Goal: Task Accomplishment & Management: Complete application form

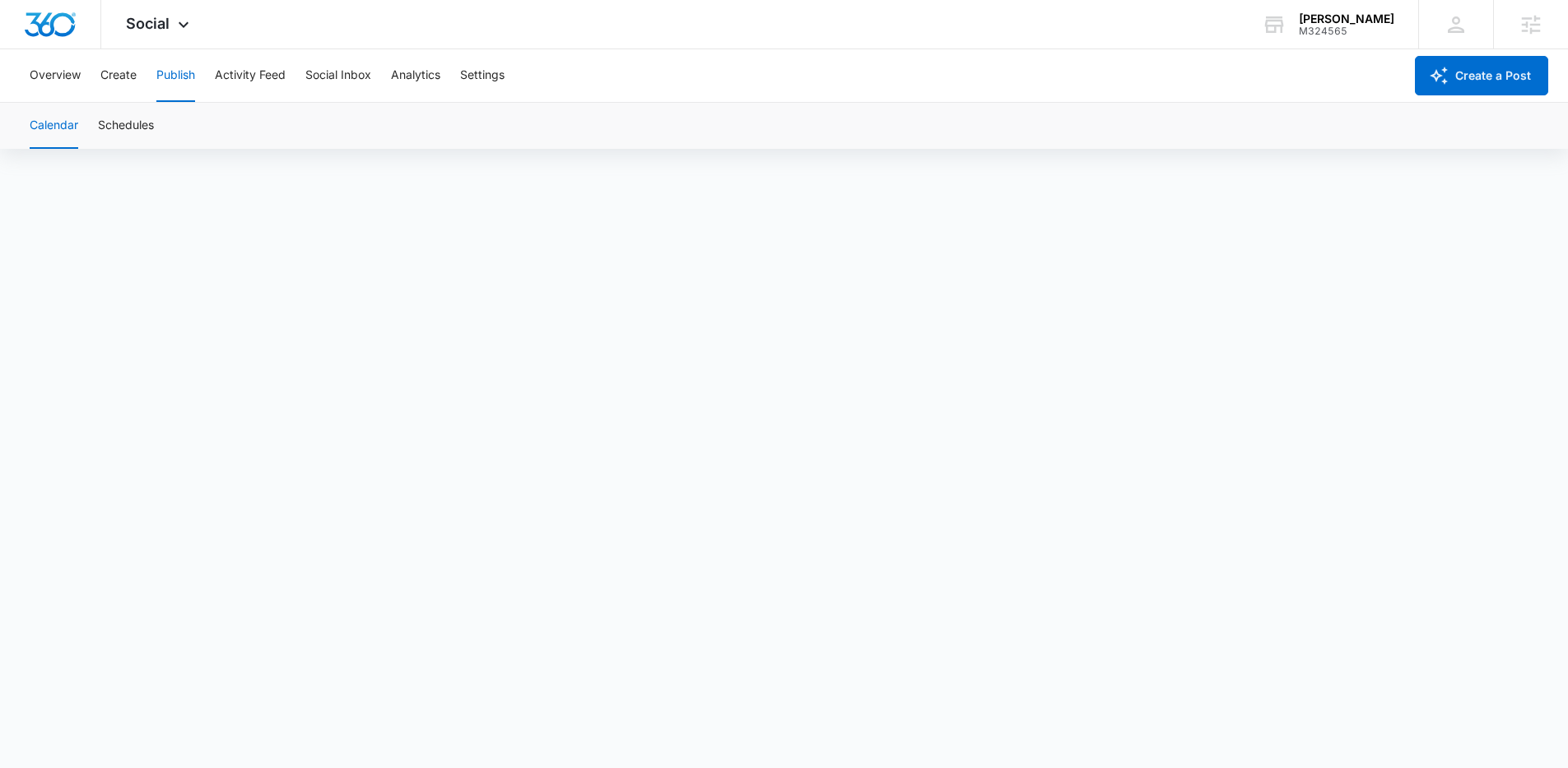
click at [1389, 34] on div "M324565" at bounding box center [1346, 31] width 95 height 11
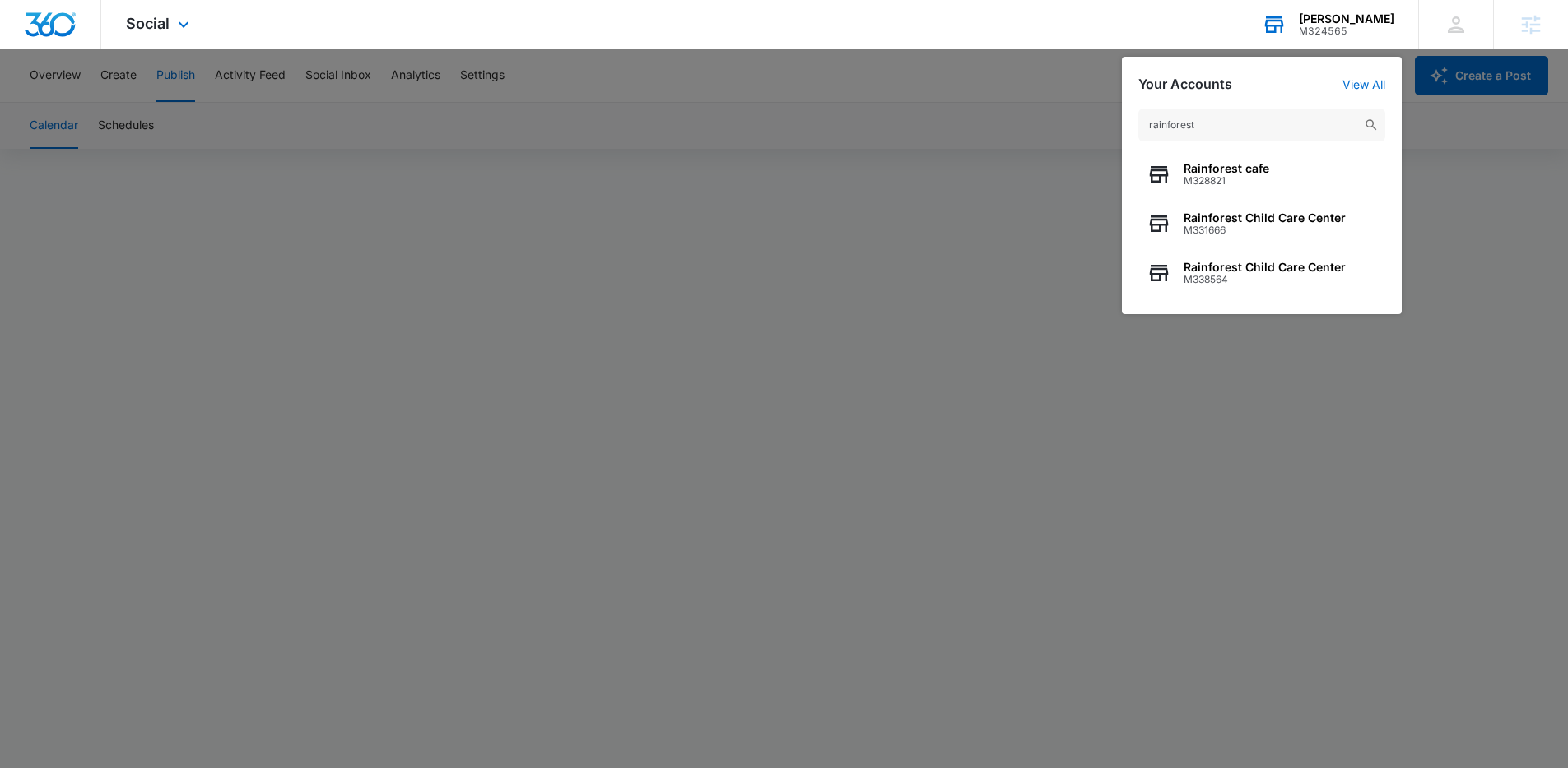
type input "rainforest"
click at [1270, 299] on div "rainforest Rainforest cafe M328821 Rainforest Child Care Center M331666 Rainfor…" at bounding box center [1261, 203] width 280 height 222
click at [1276, 275] on span "M338564" at bounding box center [1264, 279] width 162 height 11
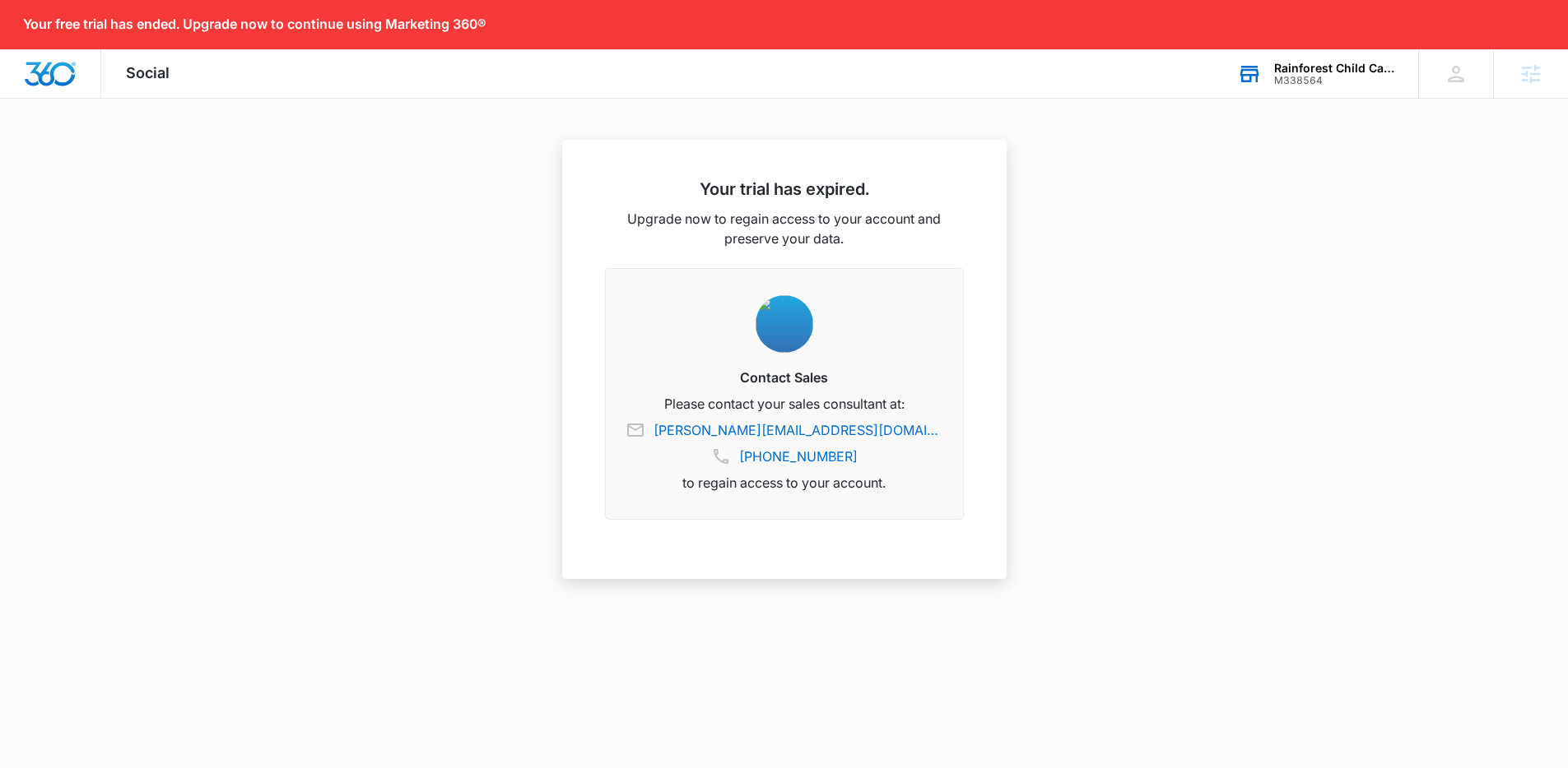
click at [1305, 79] on div "M338564" at bounding box center [1334, 80] width 120 height 11
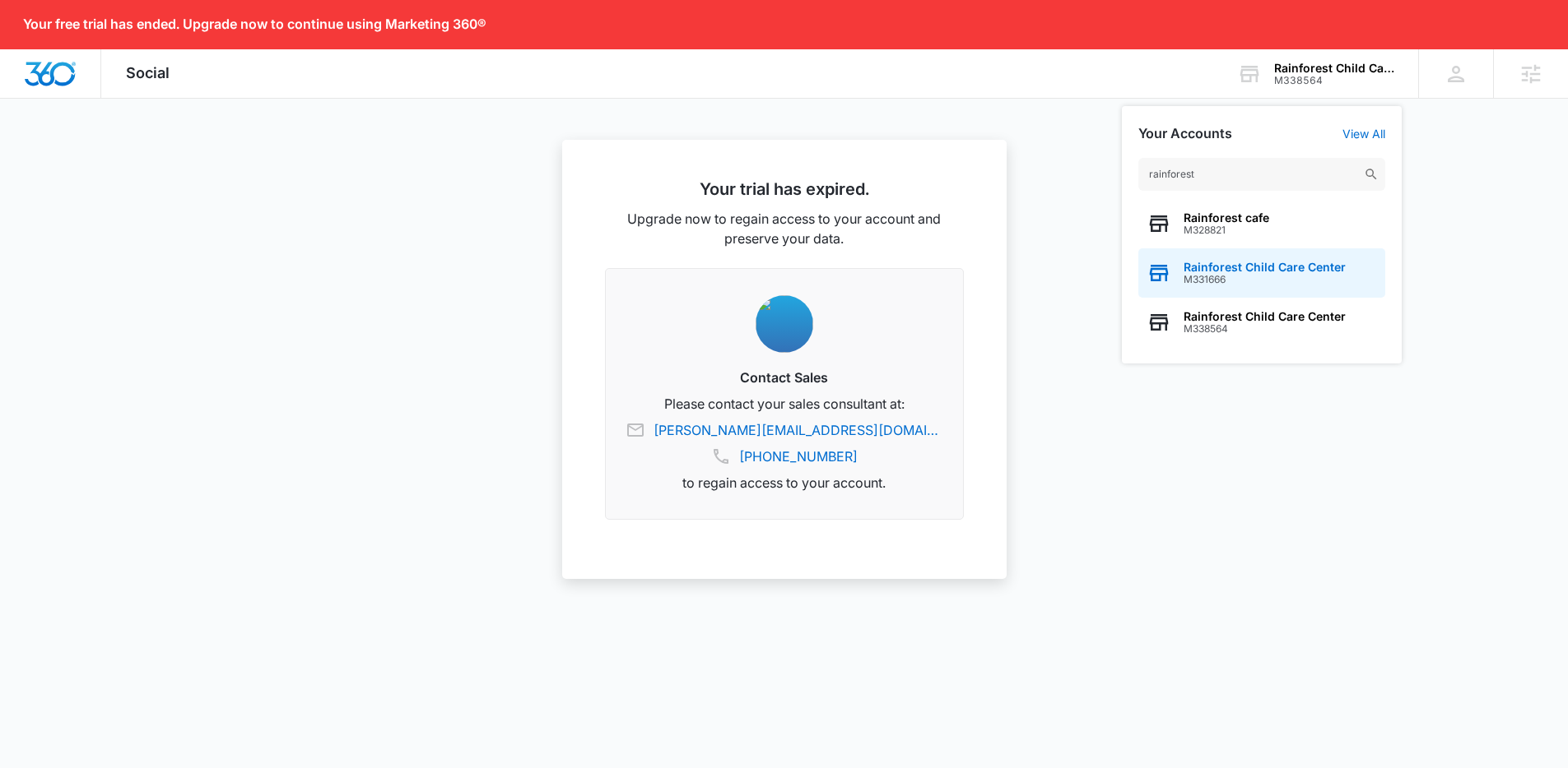
type input "rainforest"
click at [1258, 281] on span "M331666" at bounding box center [1264, 279] width 162 height 11
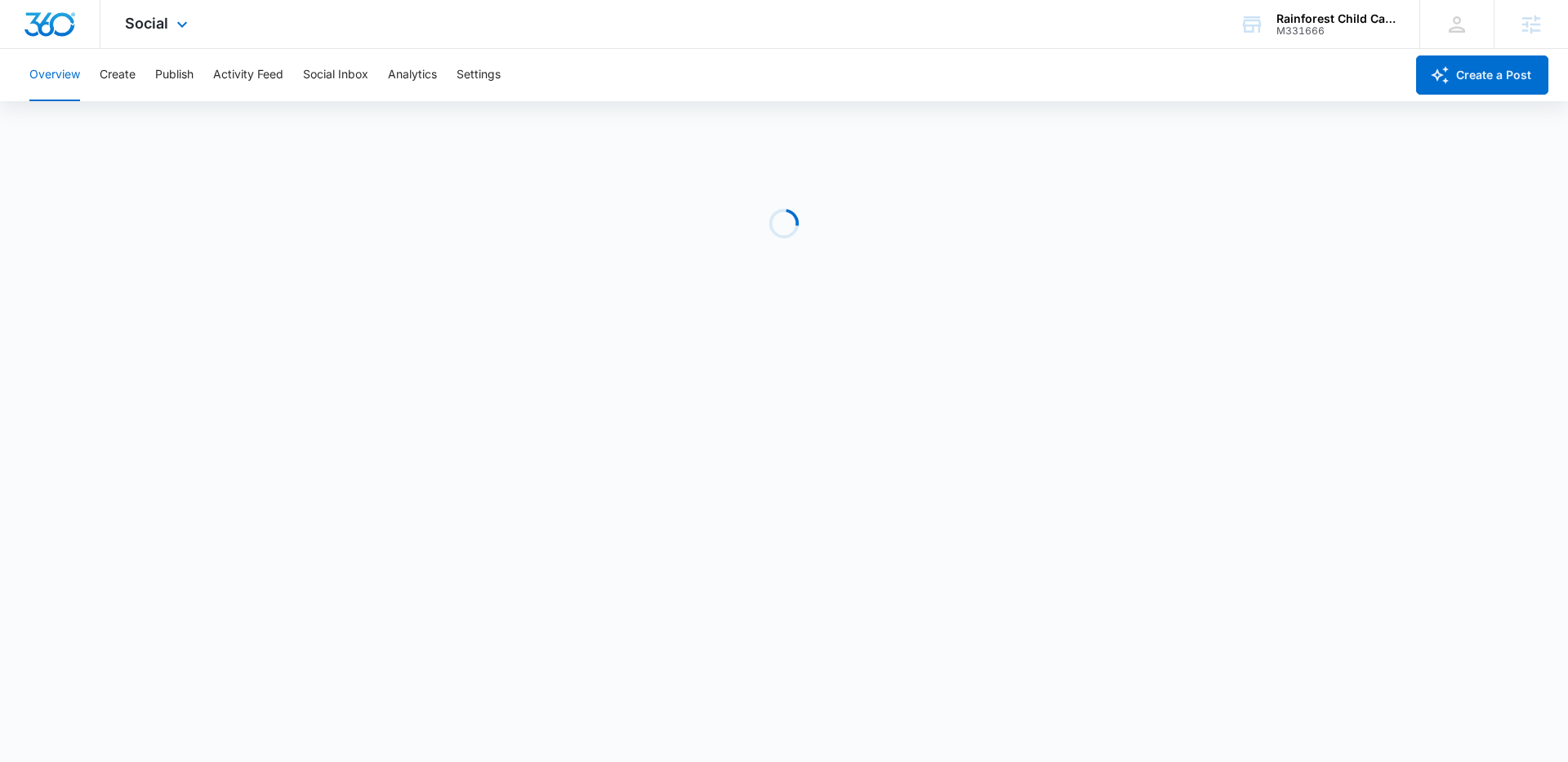
click at [128, 32] on div "Social Apps Reputation Websites Forms CRM Email Social POS Content Ads Intellig…" at bounding box center [158, 24] width 116 height 49
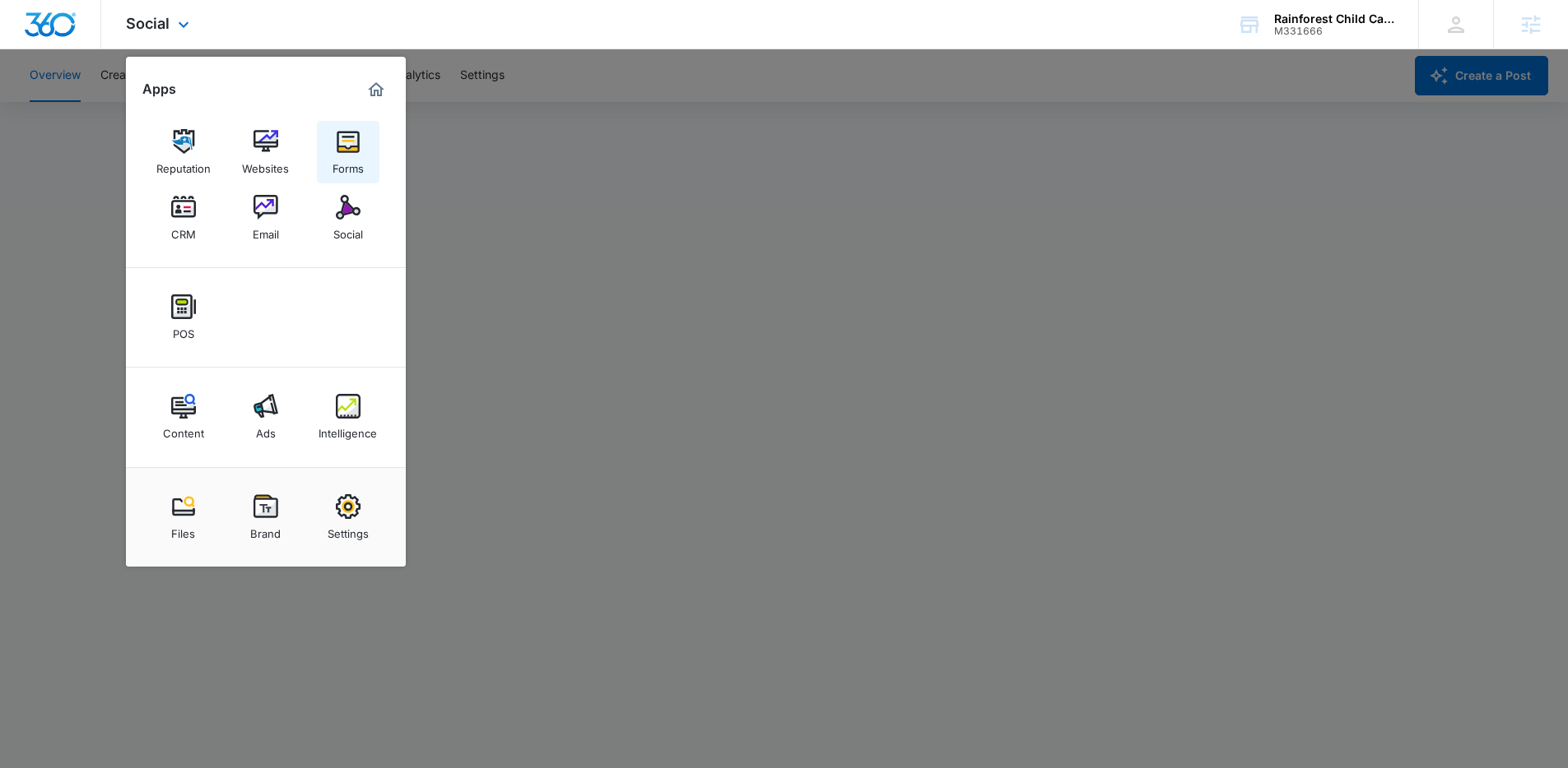
click at [360, 121] on link "Forms" at bounding box center [349, 152] width 63 height 63
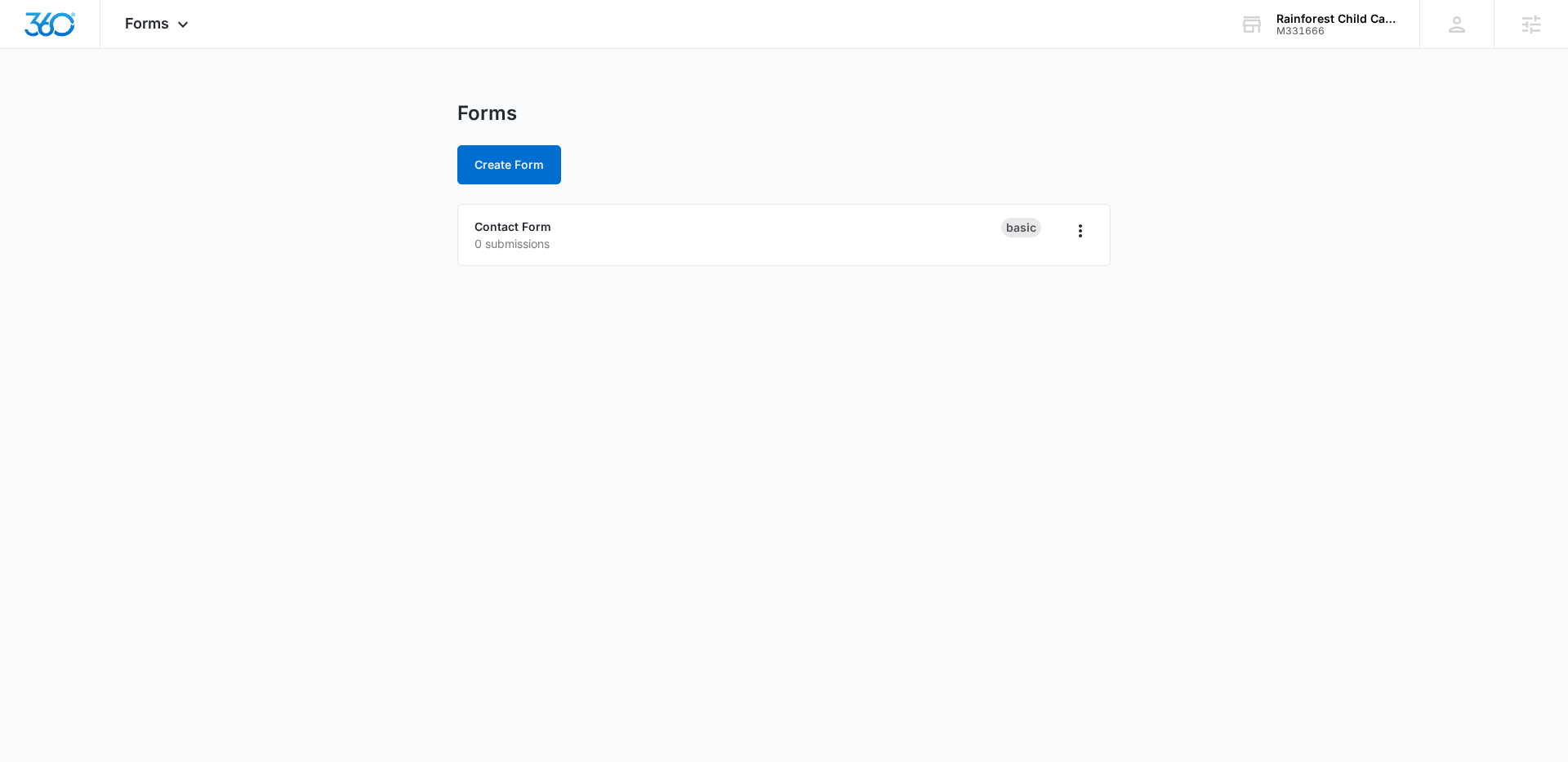
click at [446, 380] on body "Forms Apps Reputation Websites Forms CRM Email Social POS Content Ads Intellige…" at bounding box center [784, 381] width 1568 height 762
click at [179, 19] on icon at bounding box center [183, 28] width 19 height 19
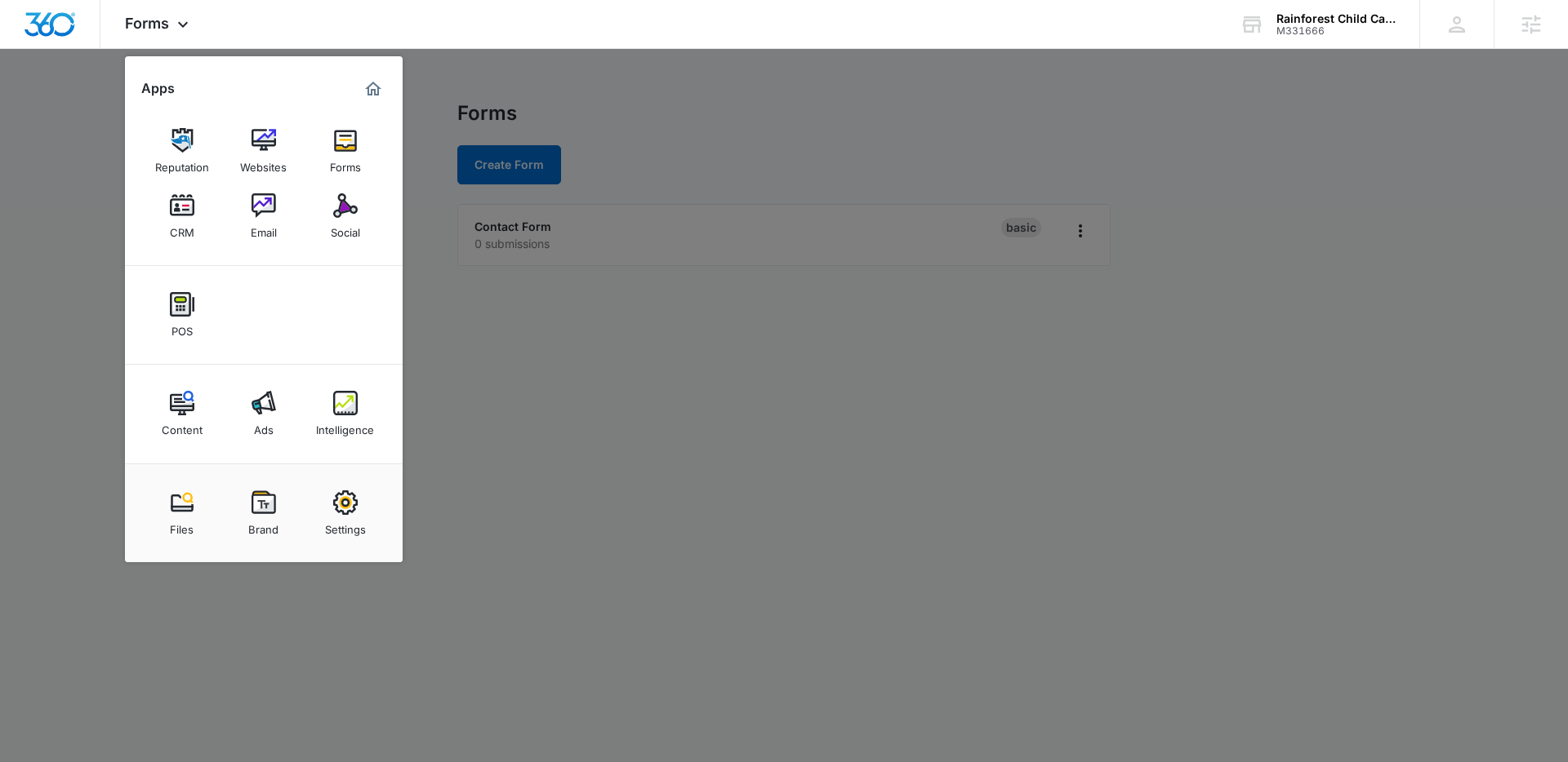
click at [636, 269] on div at bounding box center [784, 381] width 1568 height 762
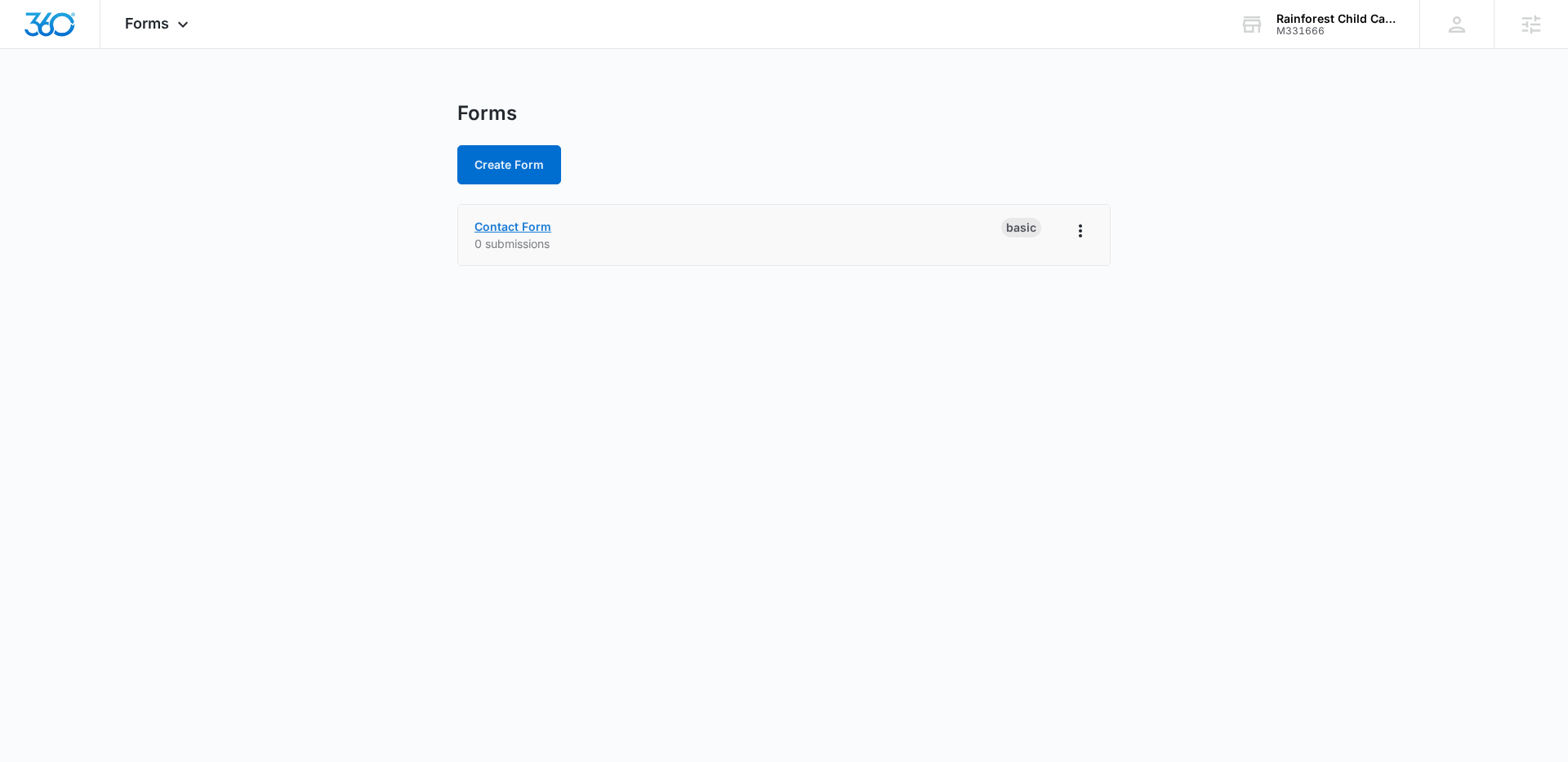
click at [532, 226] on link "Contact Form" at bounding box center [513, 226] width 77 height 14
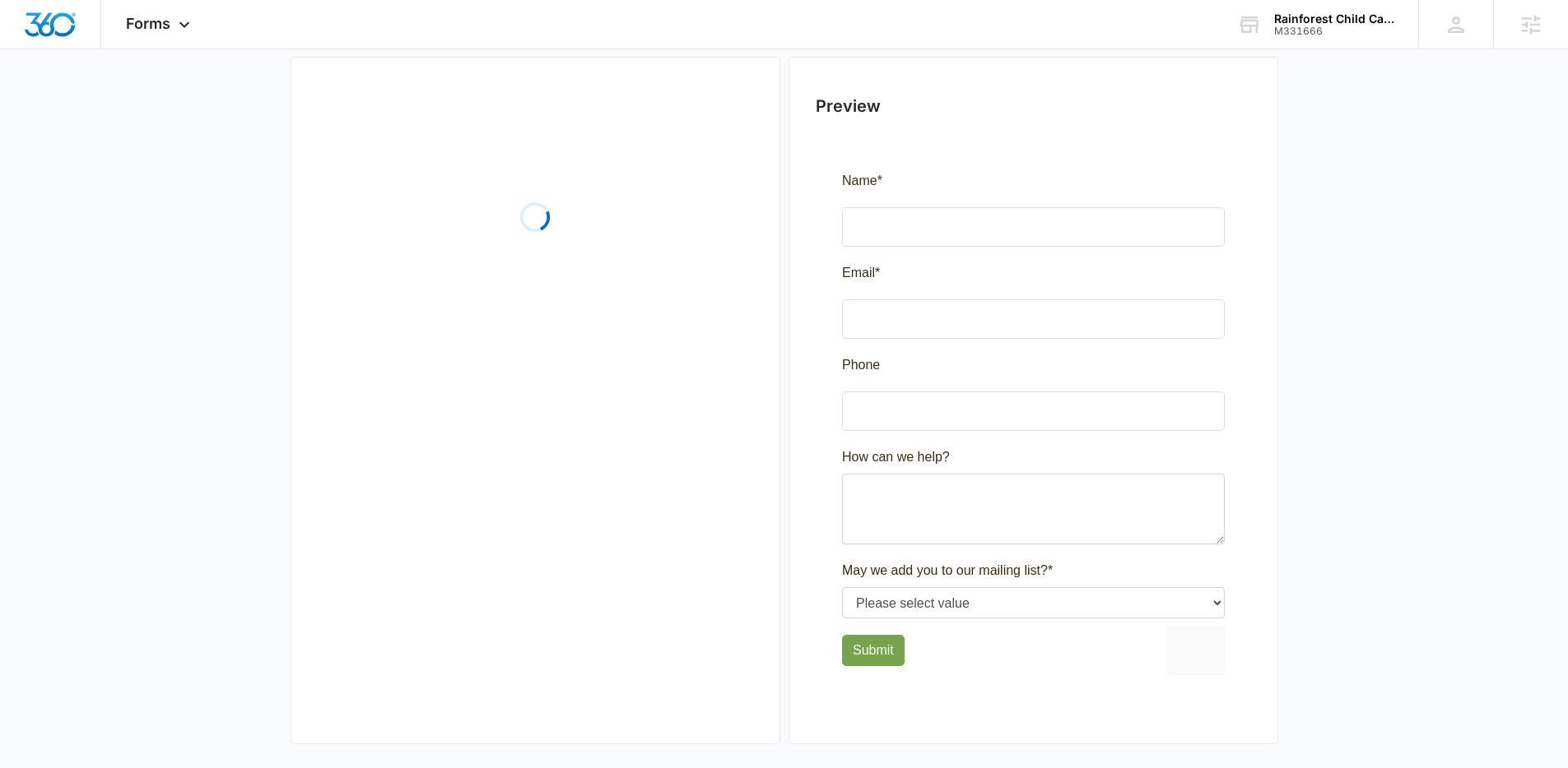
scroll to position [192, 0]
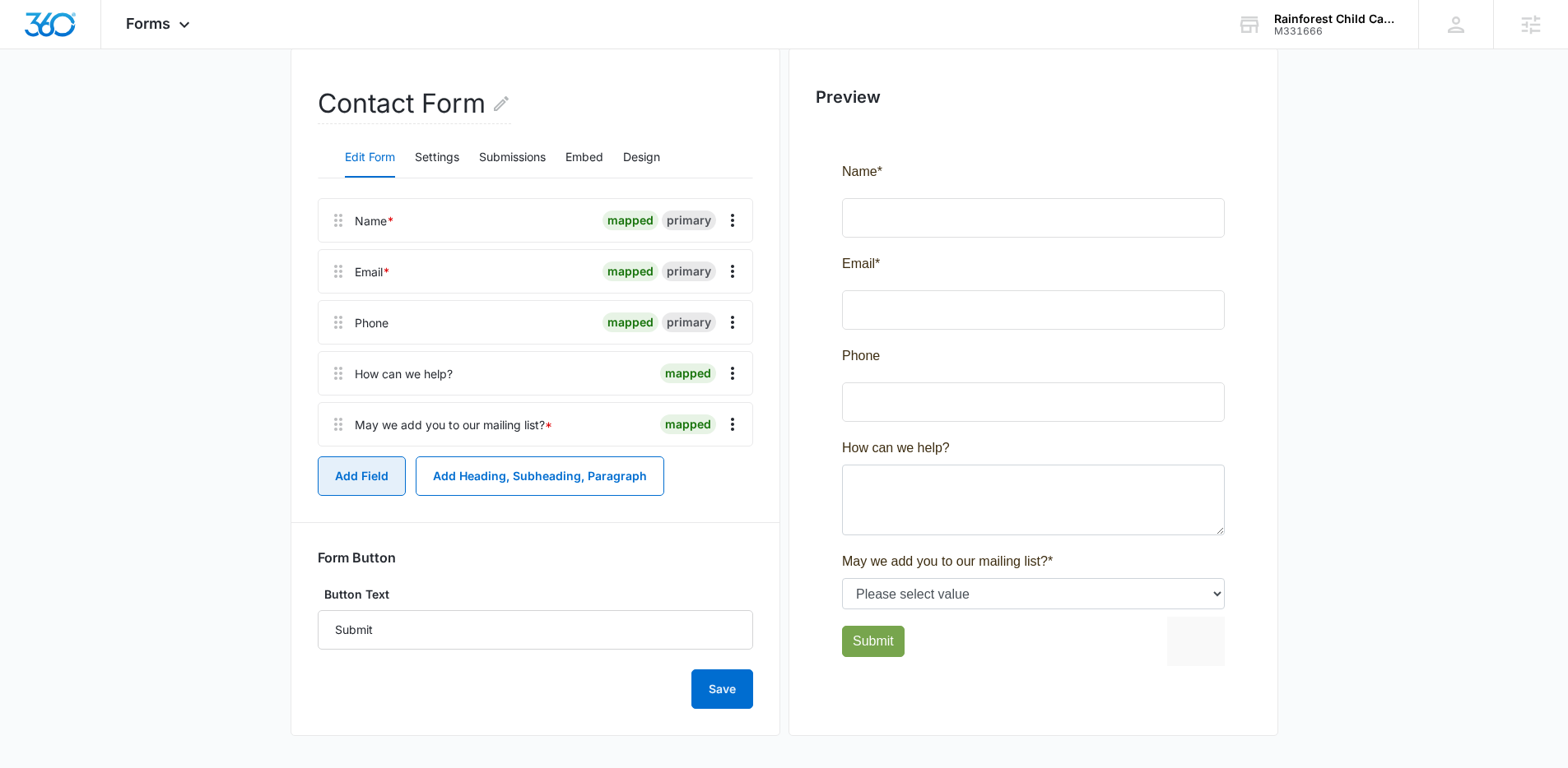
click at [354, 465] on button "Add Field" at bounding box center [361, 476] width 88 height 40
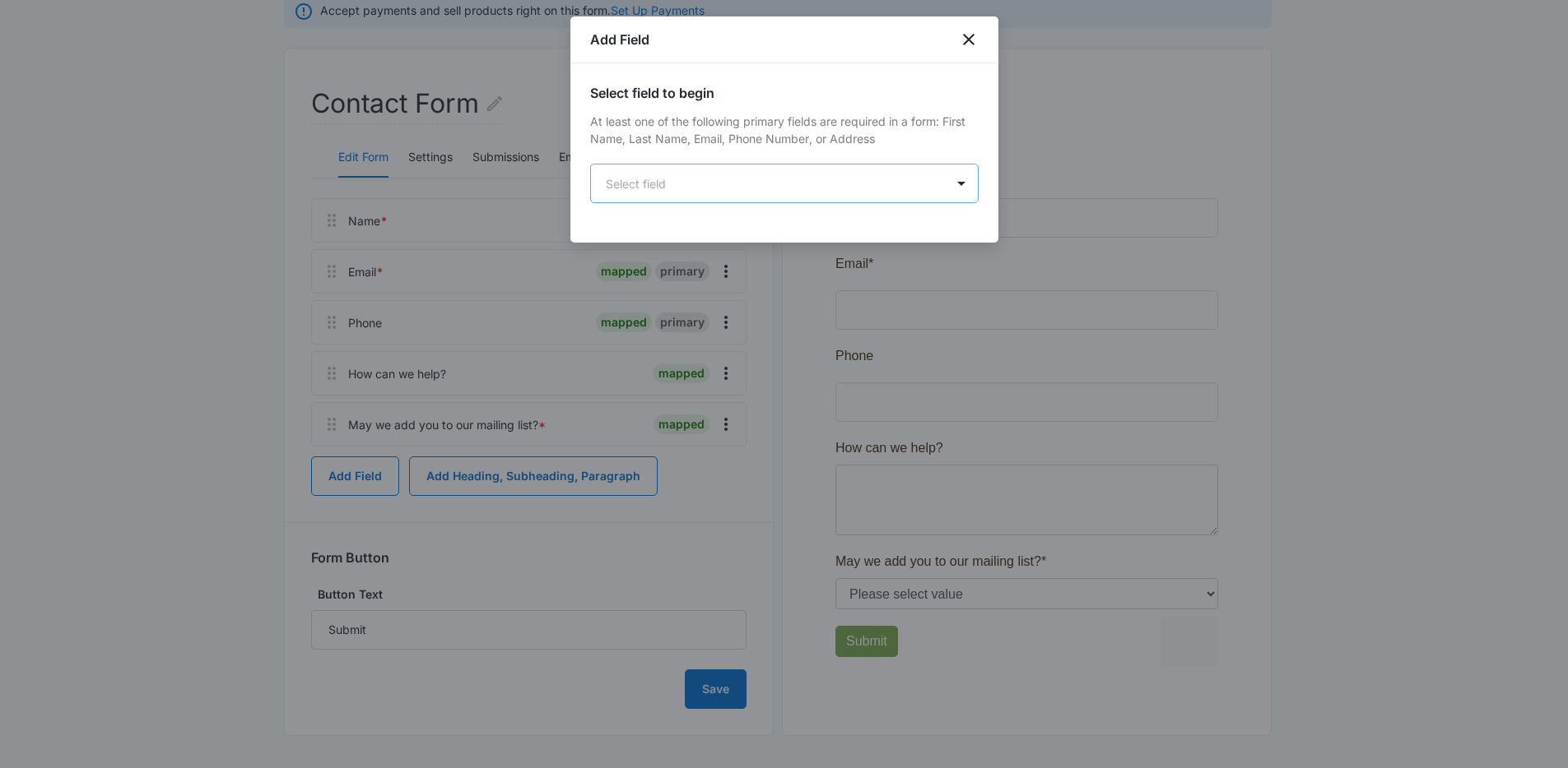
click at [717, 196] on body "Forms Apps Reputation Websites Forms CRM Email Social POS Content Ads Intellige…" at bounding box center [784, 288] width 1568 height 962
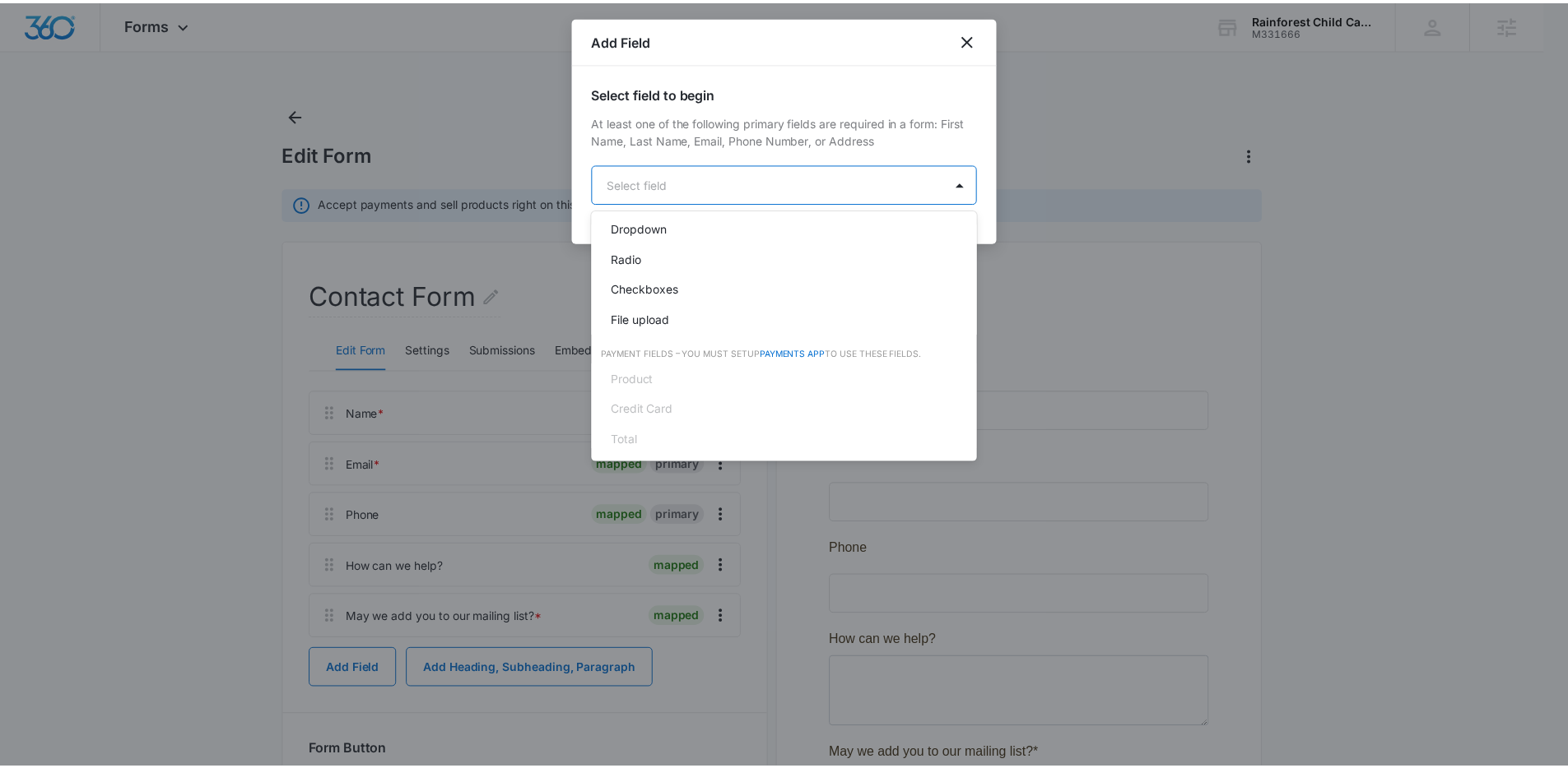
scroll to position [416, 0]
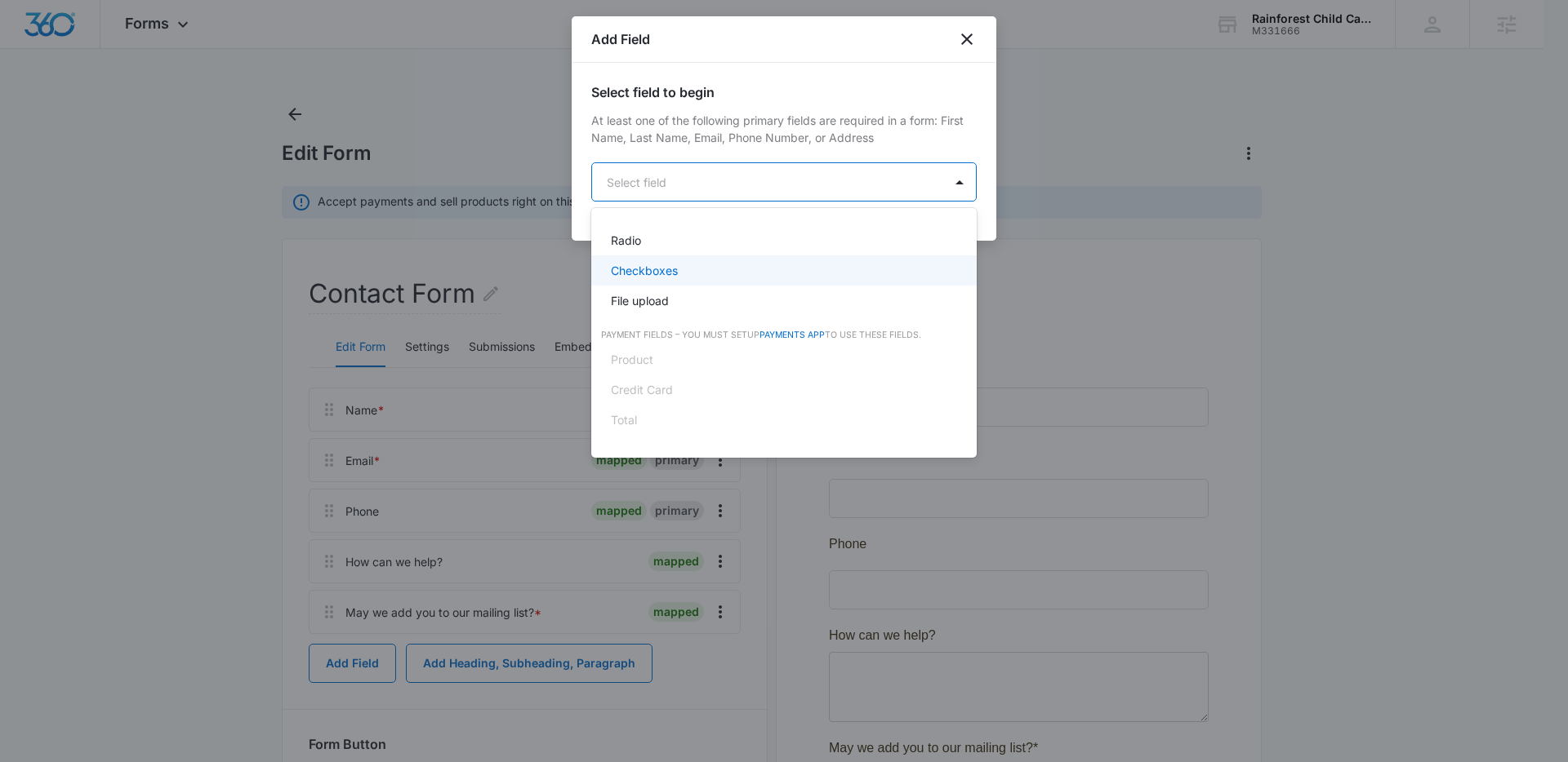
click at [703, 275] on div "Checkboxes" at bounding box center [783, 271] width 343 height 17
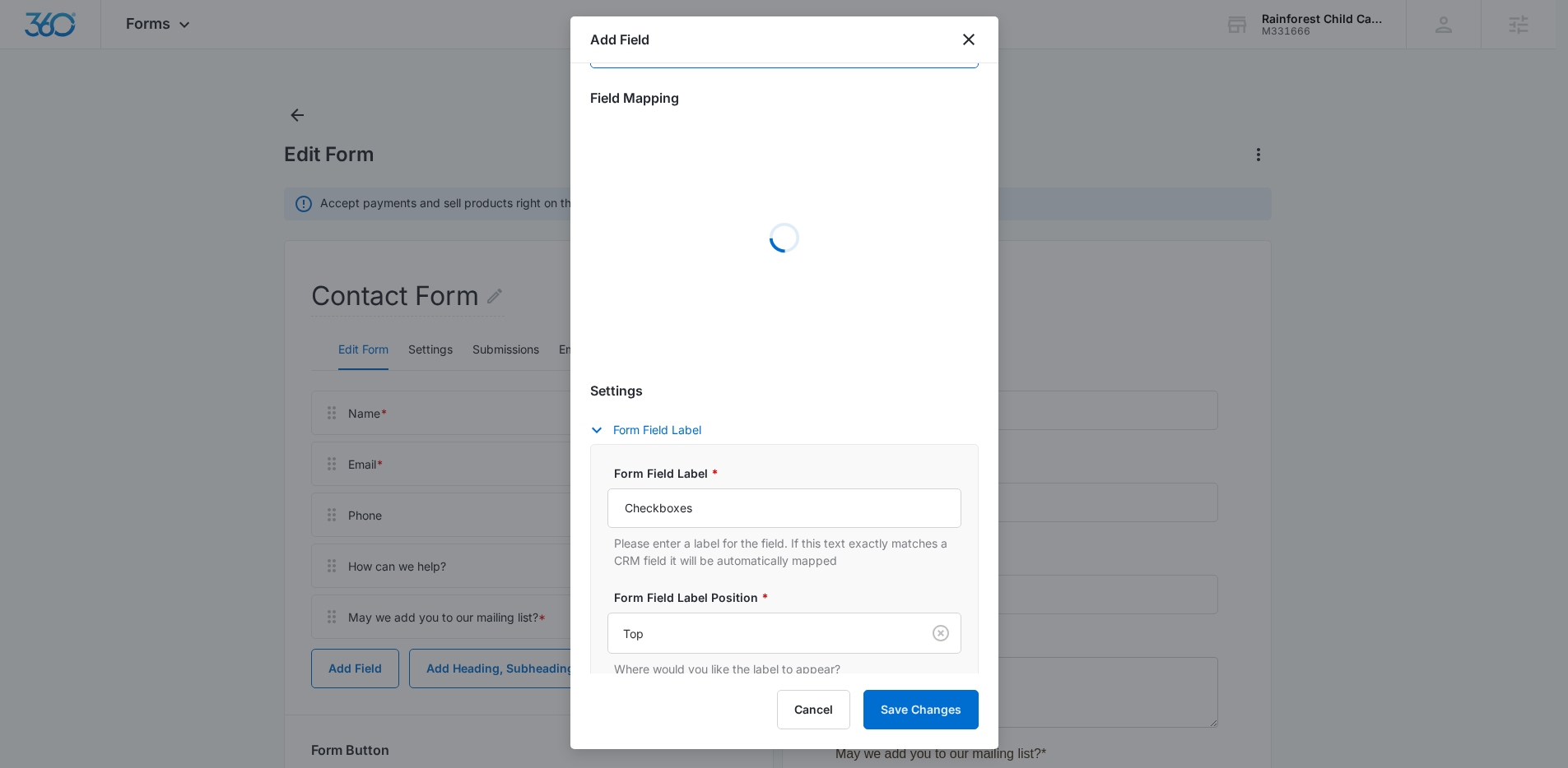
scroll to position [140, 0]
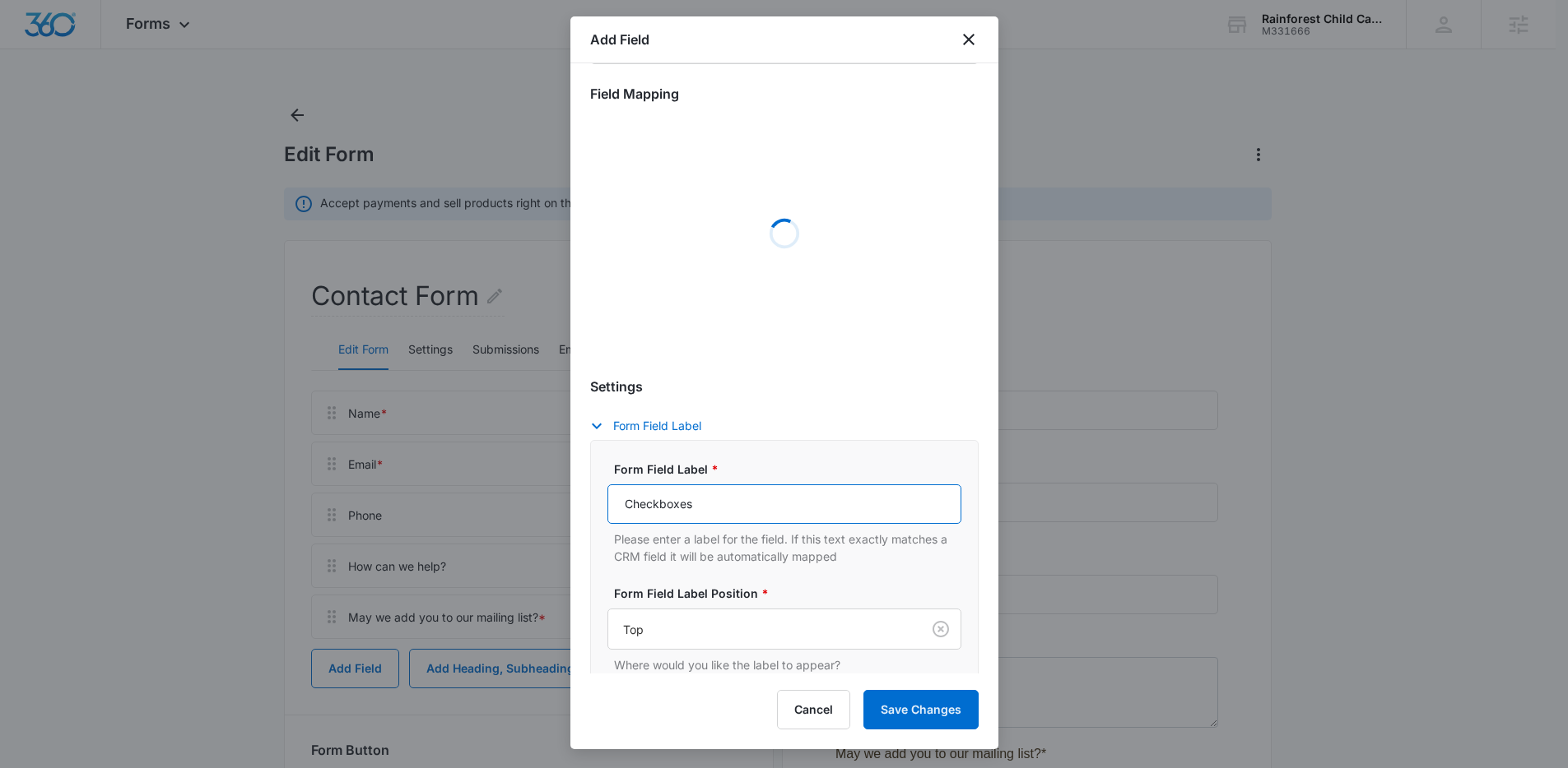
click at [693, 498] on div "Form Field Label * Checkboxes Please enter a label for the field. If this text …" at bounding box center [784, 604] width 354 height 287
click at [693, 619] on div at bounding box center [761, 629] width 276 height 20
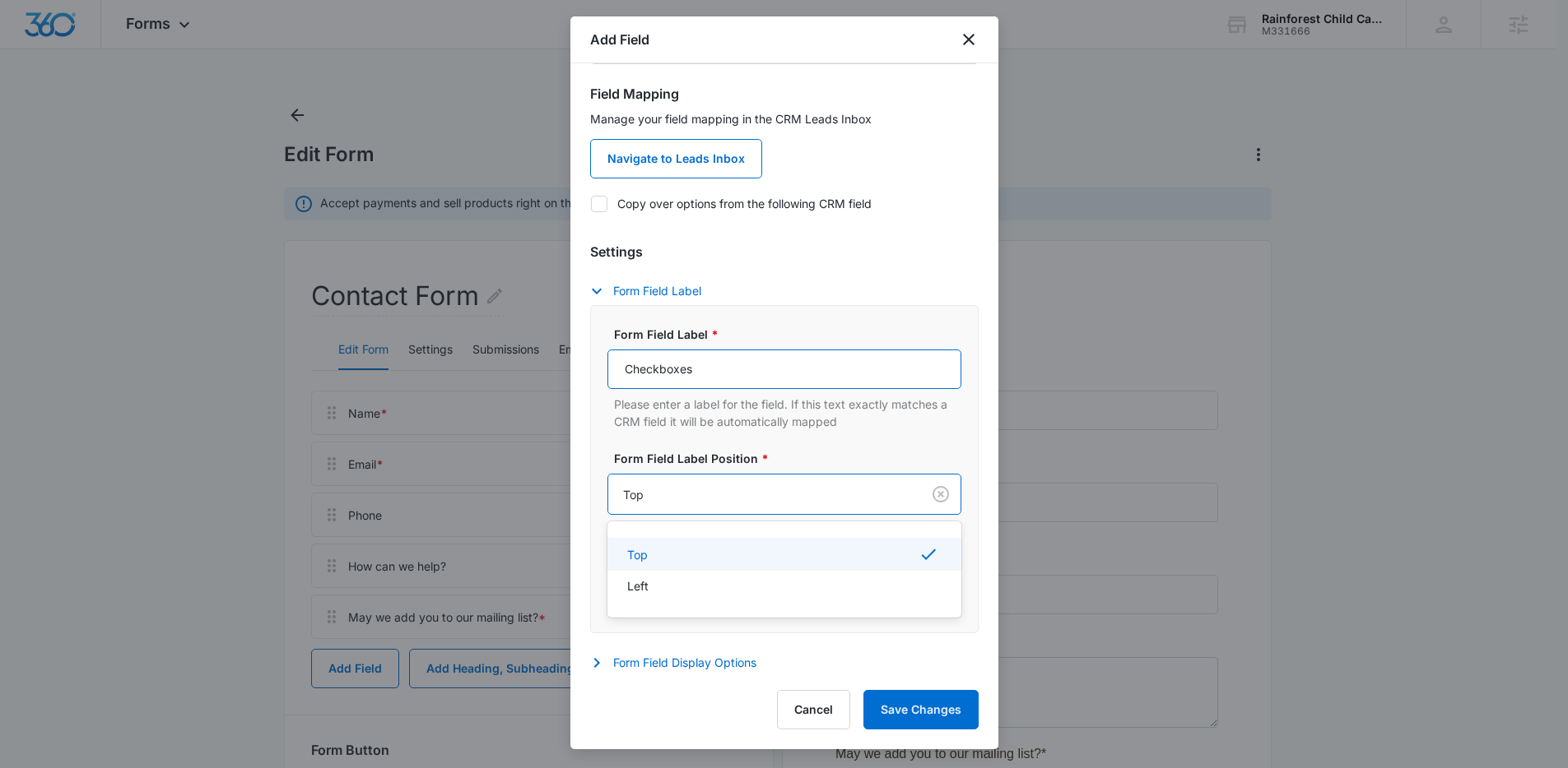
click at [669, 382] on input "Checkboxes" at bounding box center [784, 369] width 354 height 40
click at [670, 375] on input "Checkboxes" at bounding box center [784, 369] width 354 height 40
type input "A"
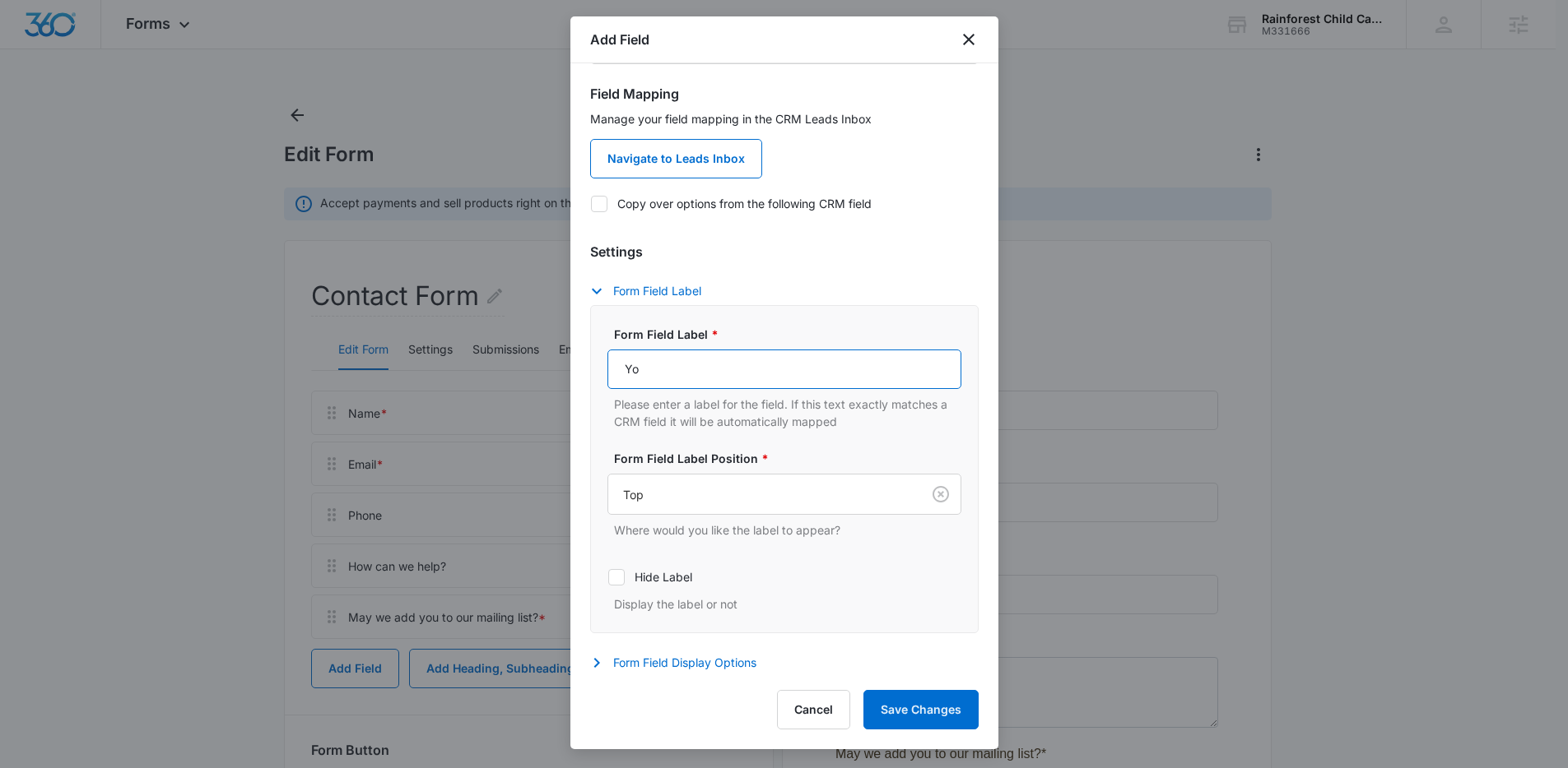
type input "Y"
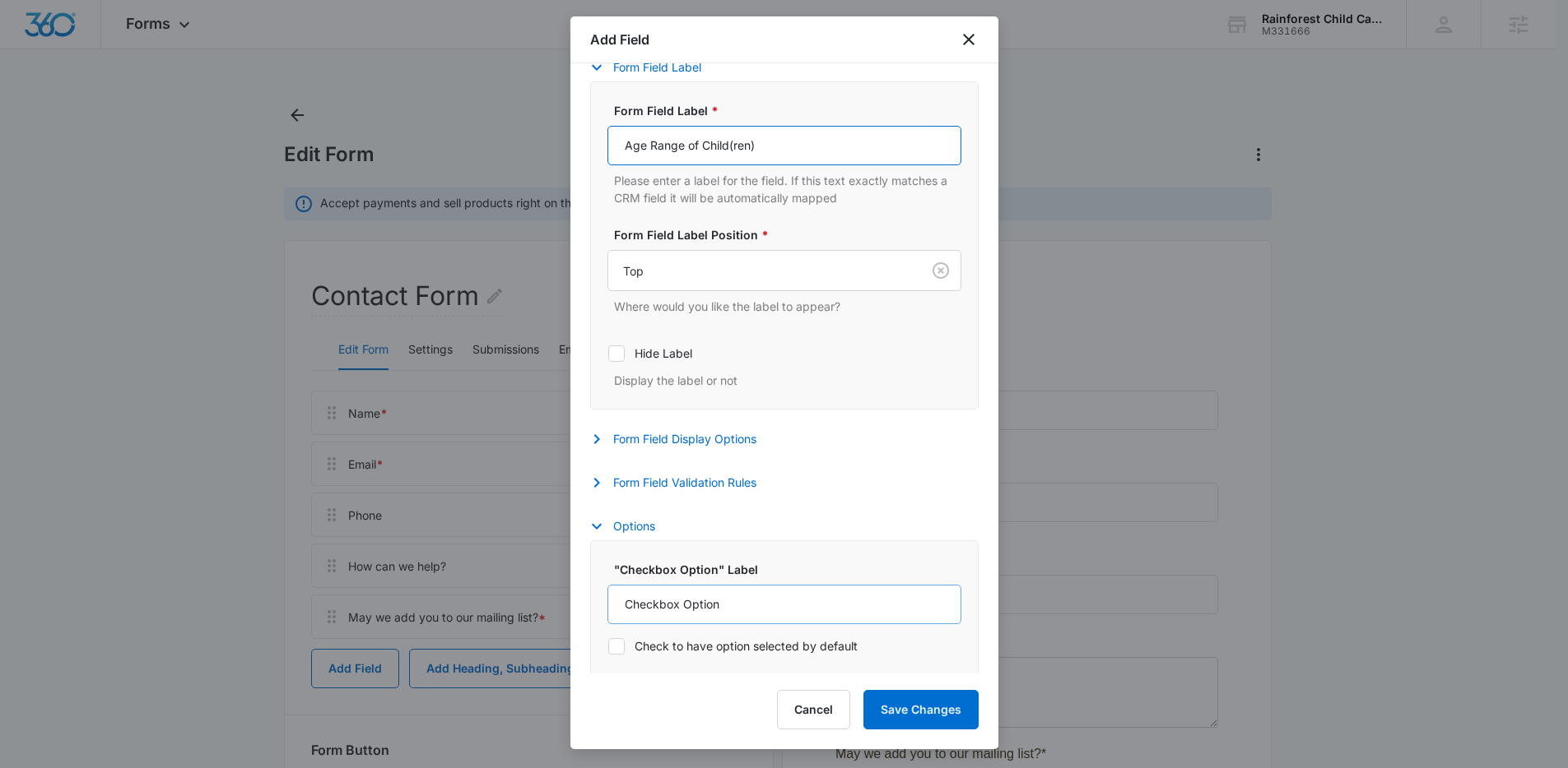
scroll to position [399, 0]
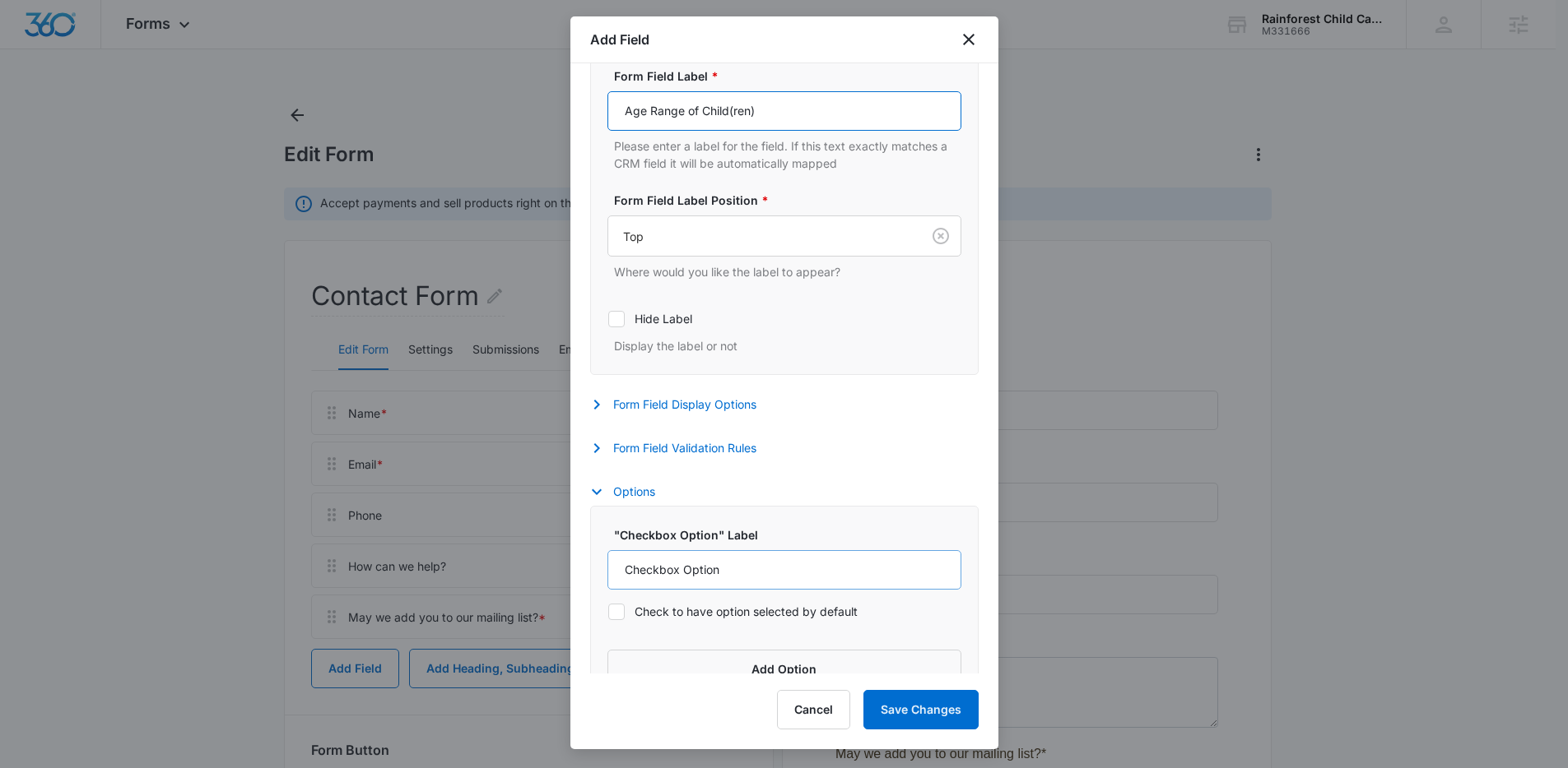
type input "Age Range of Child(ren)"
drag, startPoint x: 731, startPoint y: 572, endPoint x: 592, endPoint y: 579, distance: 139.2
click at [592, 579] on div ""Checkbox Option" Label Checkbox Option Check to have option selected by defaul…" at bounding box center [784, 607] width 388 height 204
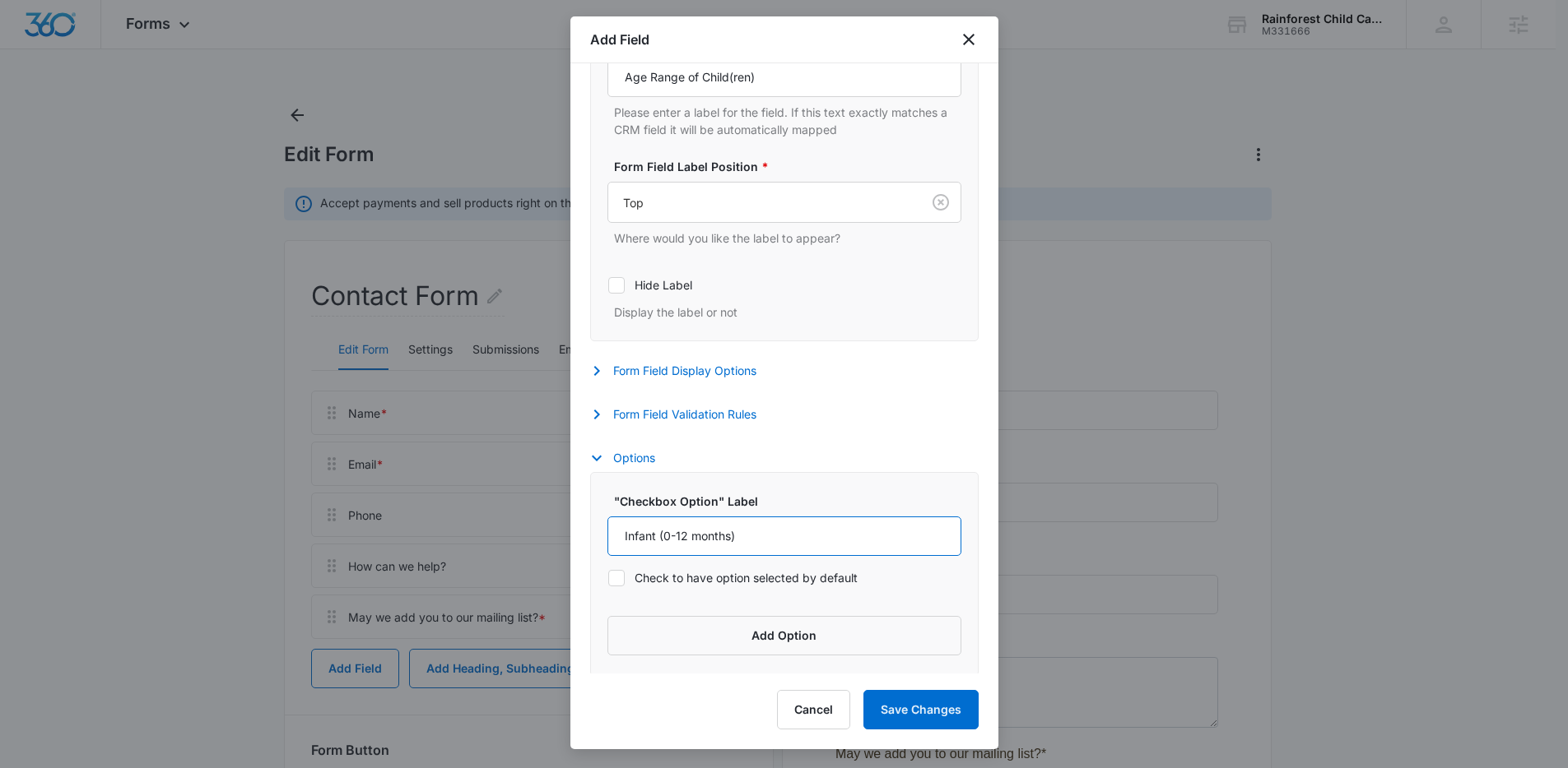
scroll to position [435, 0]
click at [764, 628] on button "Add Option" at bounding box center [784, 633] width 354 height 40
click at [668, 538] on input "Infant (0-12 months)" at bounding box center [769, 533] width 325 height 40
type input "Infant (6 weeks-12 months)"
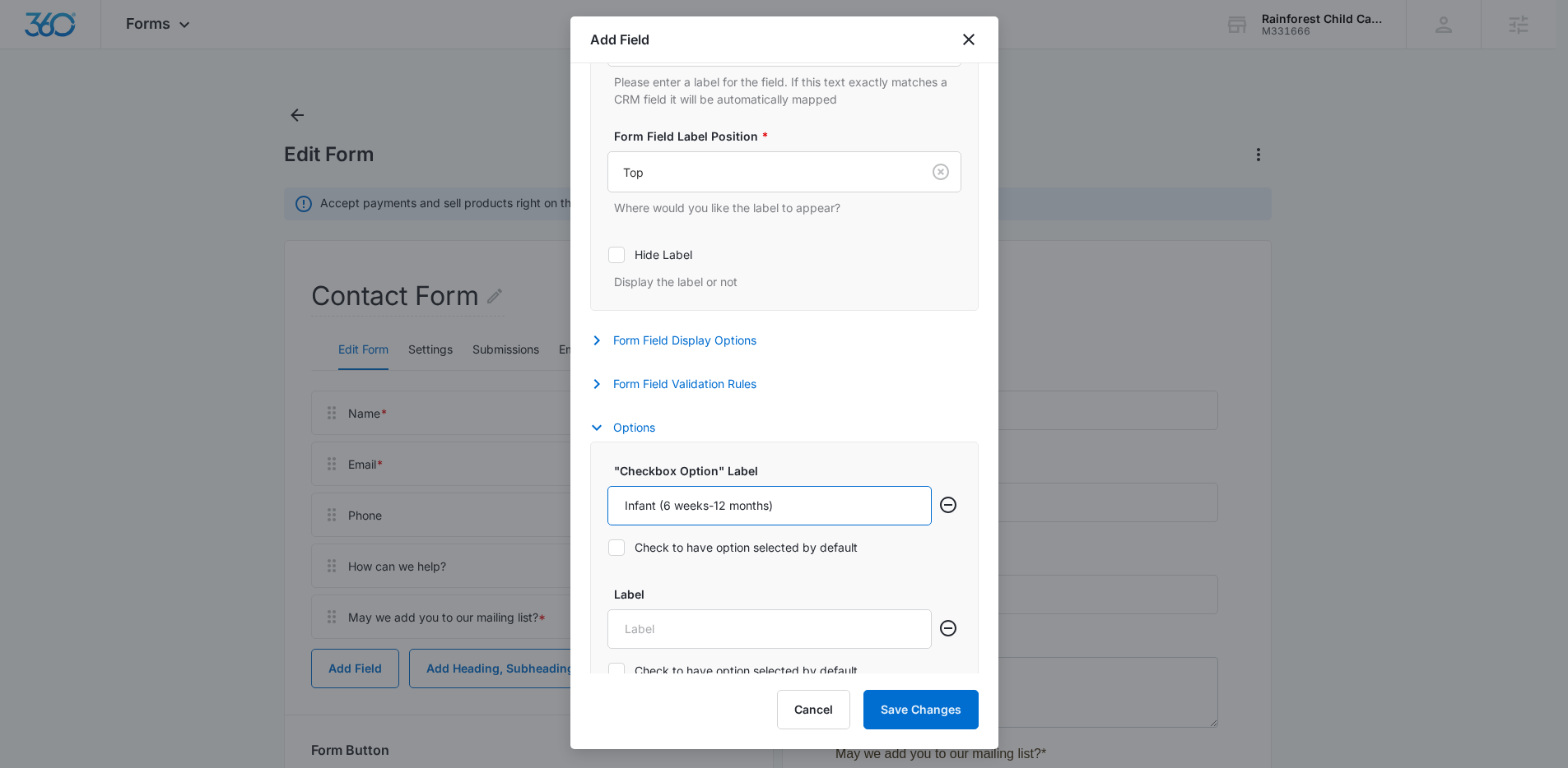
scroll to position [466, 0]
click at [661, 620] on input "Label" at bounding box center [769, 627] width 325 height 40
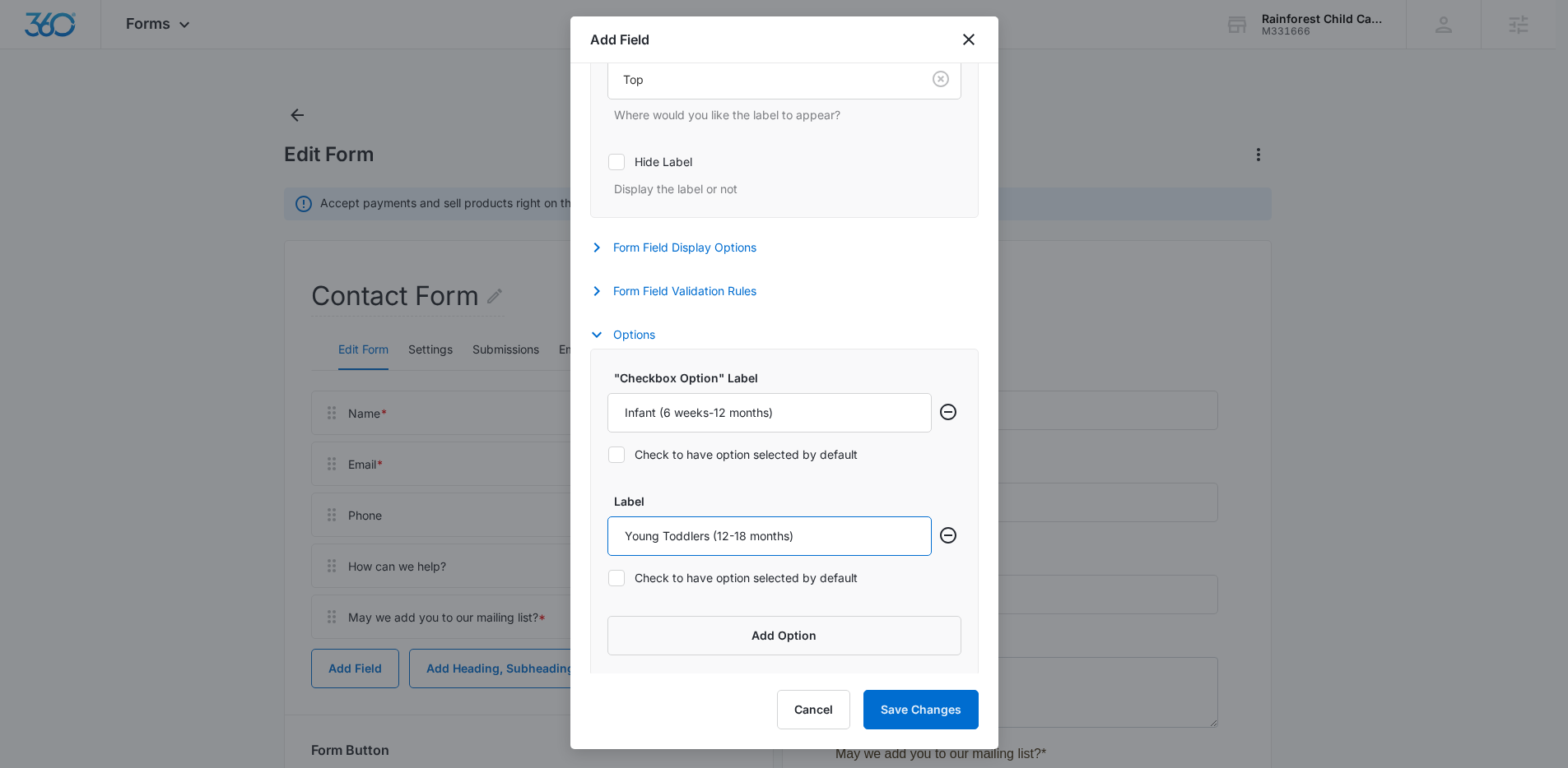
scroll to position [558, 0]
type input "Young Toddlers (12-18 months)"
click at [721, 625] on button "Add Option" at bounding box center [784, 633] width 354 height 40
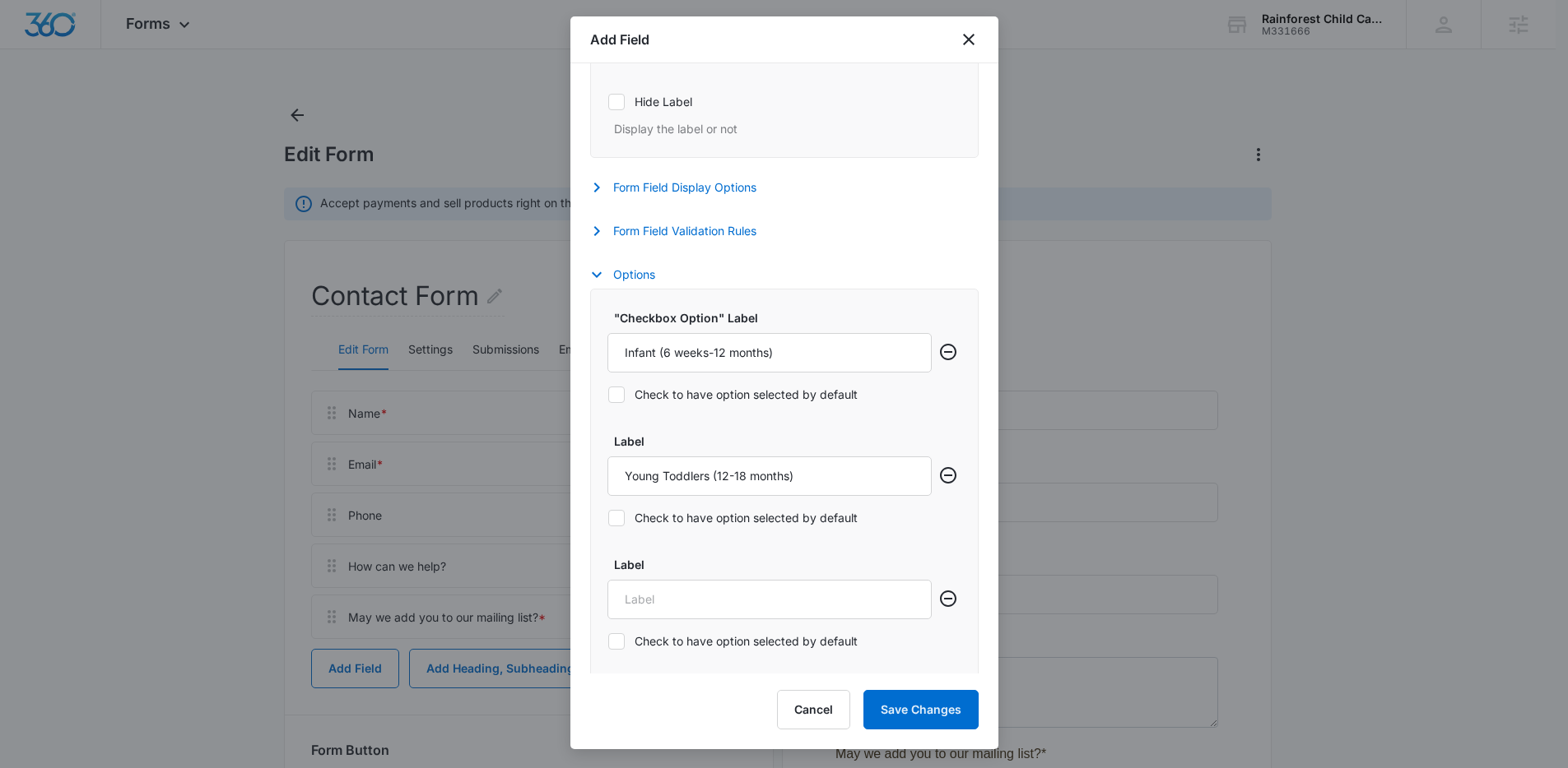
scroll to position [682, 0]
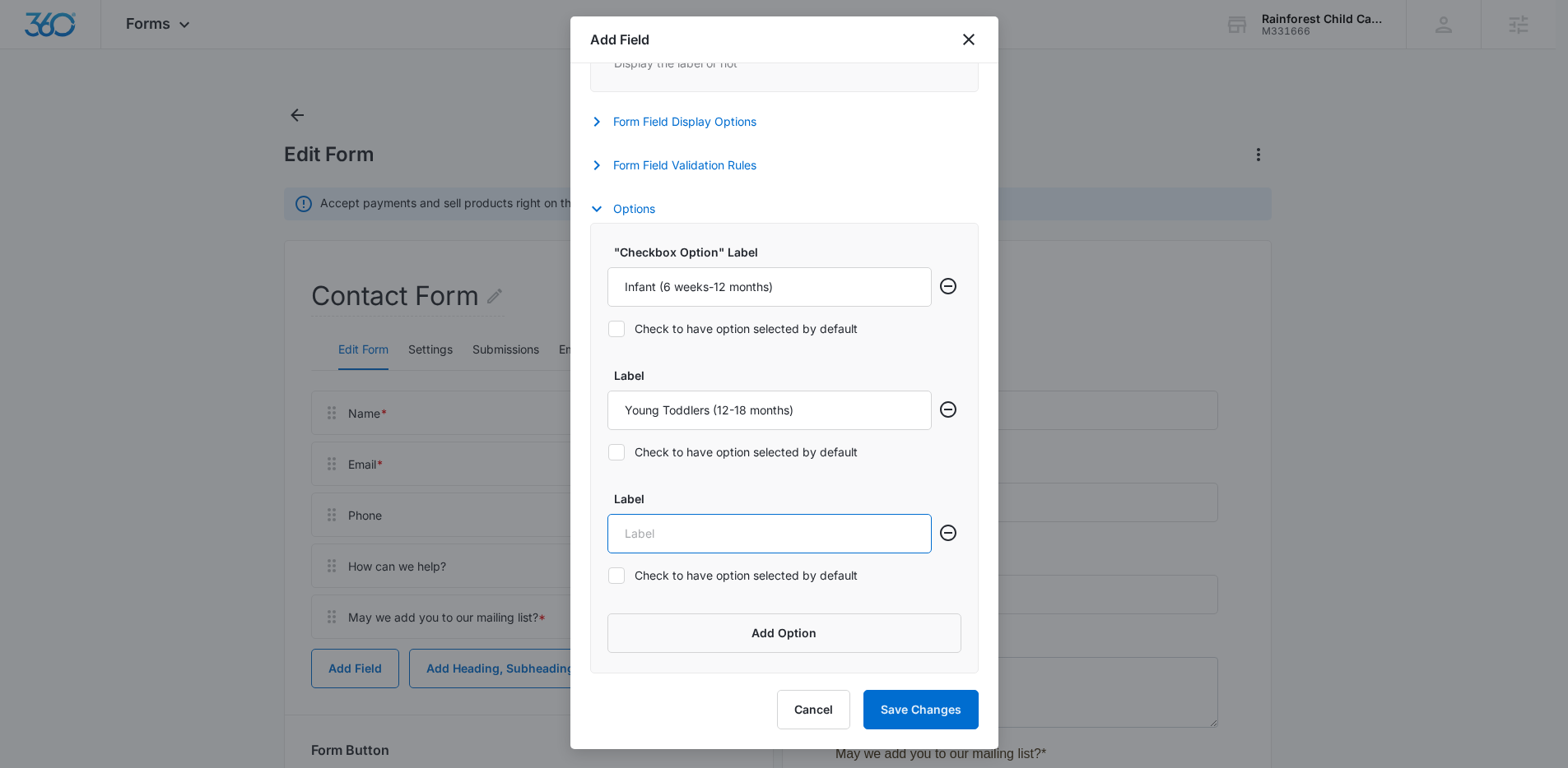
click at [695, 529] on input "Label" at bounding box center [769, 533] width 325 height 40
type input "Toddlers (2-3 years)"
click at [754, 642] on button "Add Option" at bounding box center [784, 633] width 354 height 40
click at [754, 642] on input "Label" at bounding box center [769, 657] width 325 height 40
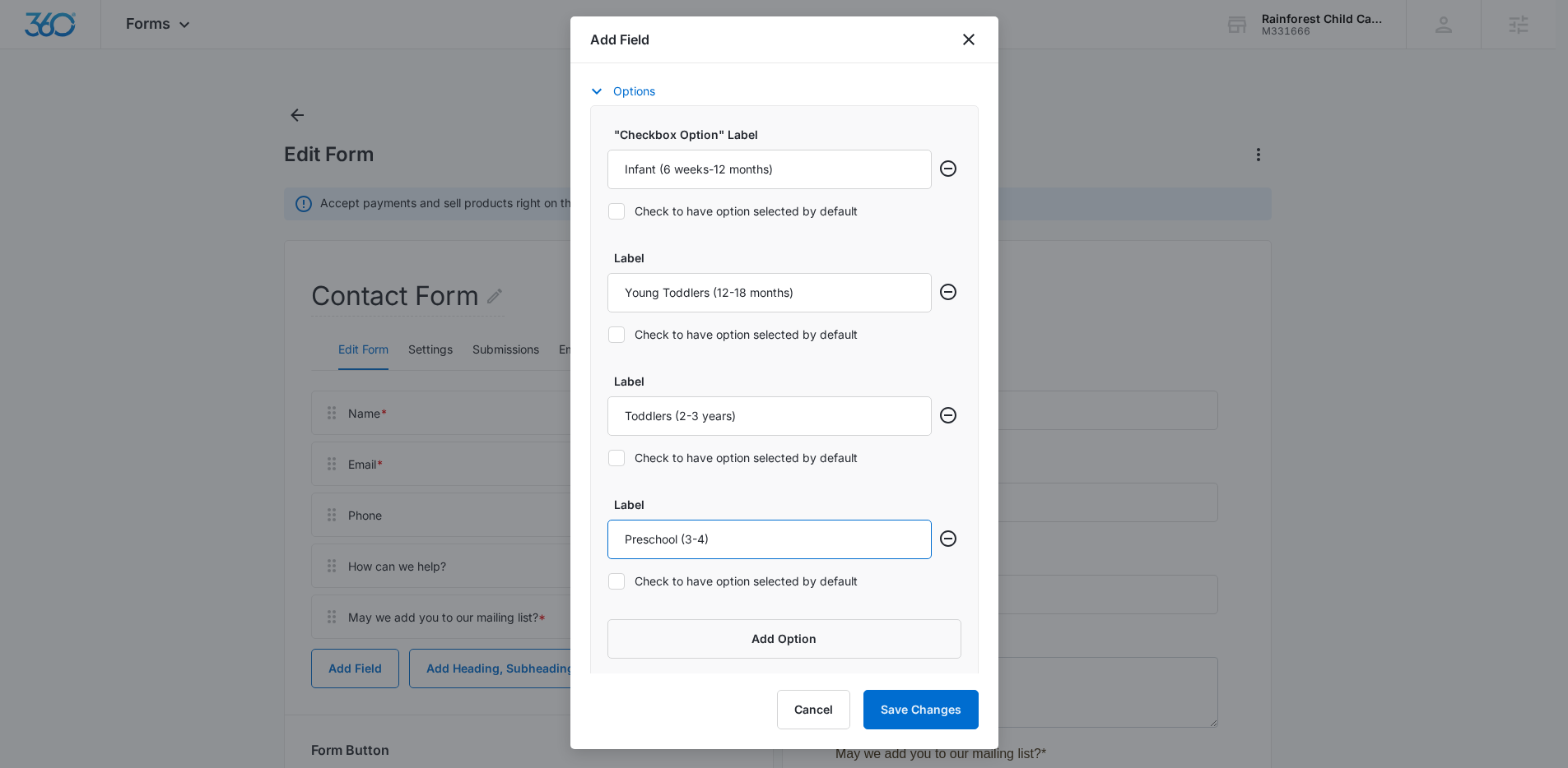
scroll to position [806, 0]
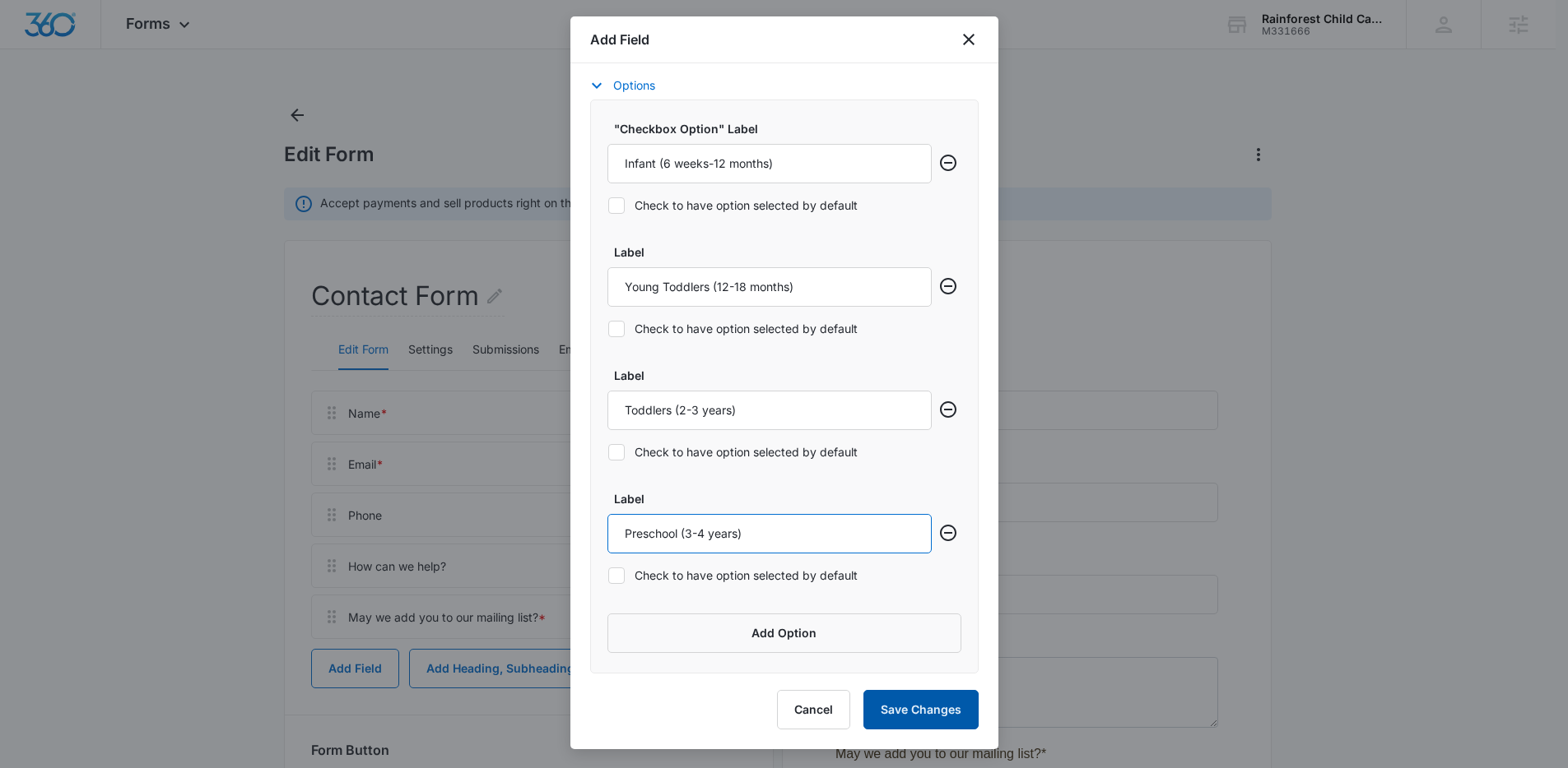
type input "Preschool (3-4 years)"
click at [912, 707] on button "Save Changes" at bounding box center [921, 710] width 116 height 40
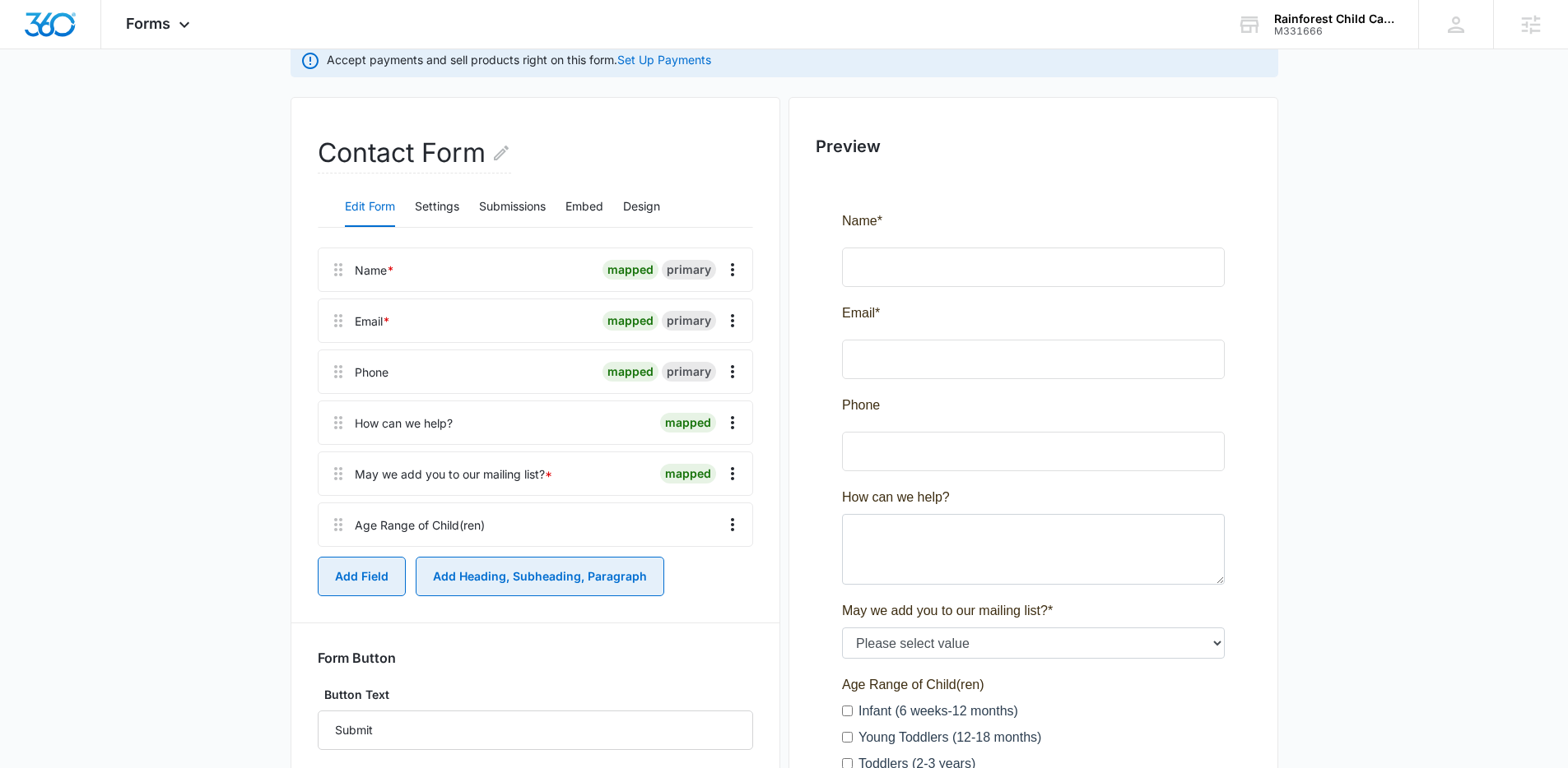
scroll to position [149, 0]
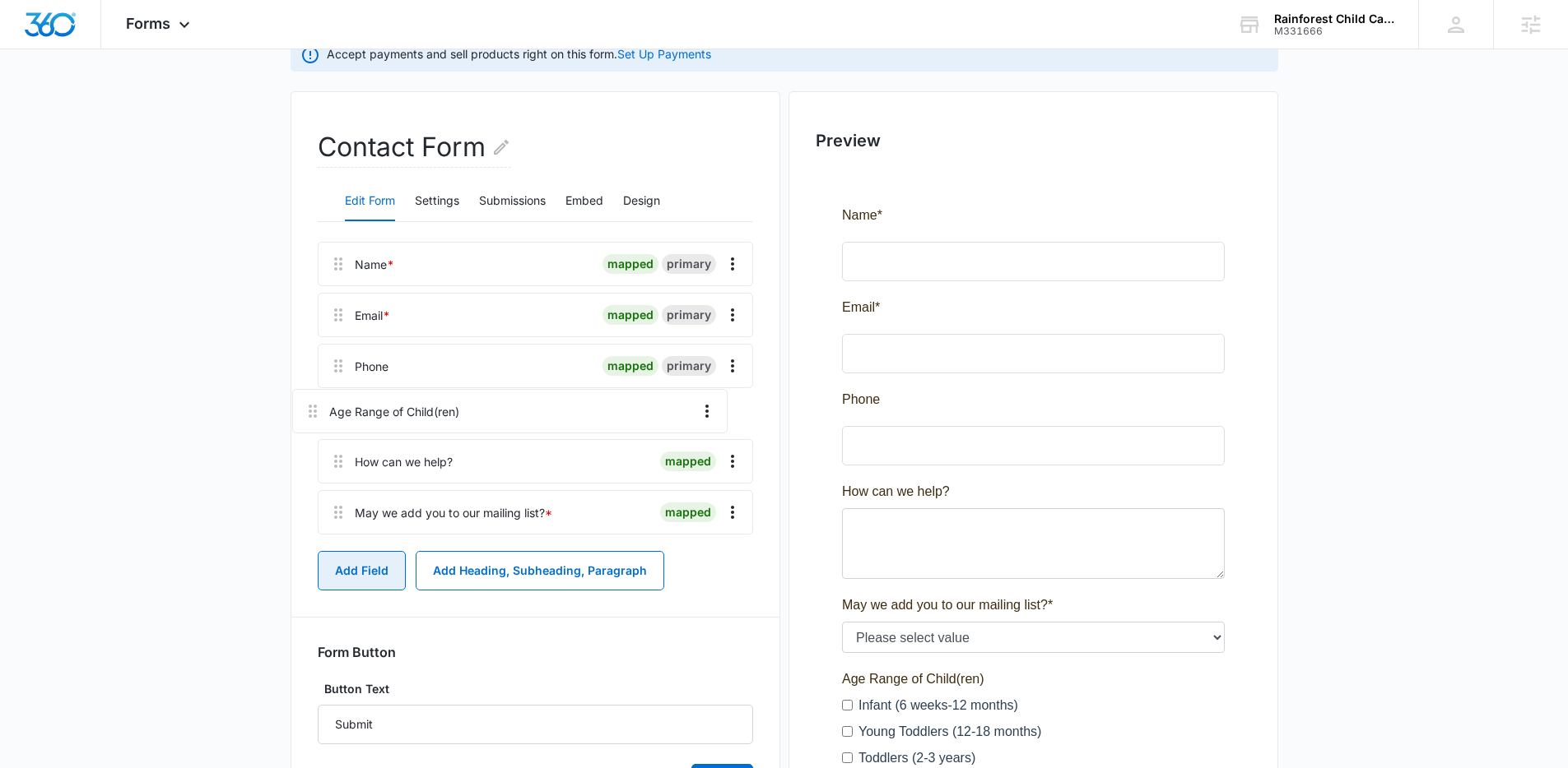
drag, startPoint x: 341, startPoint y: 529, endPoint x: 314, endPoint y: 414, distance: 118.1
click at [314, 414] on div "Contact Form Edit Form Settings Submissions Embed Design Name * mapped primary …" at bounding box center [535, 509] width 490 height 835
click at [729, 369] on icon "Overflow Menu" at bounding box center [732, 365] width 19 height 19
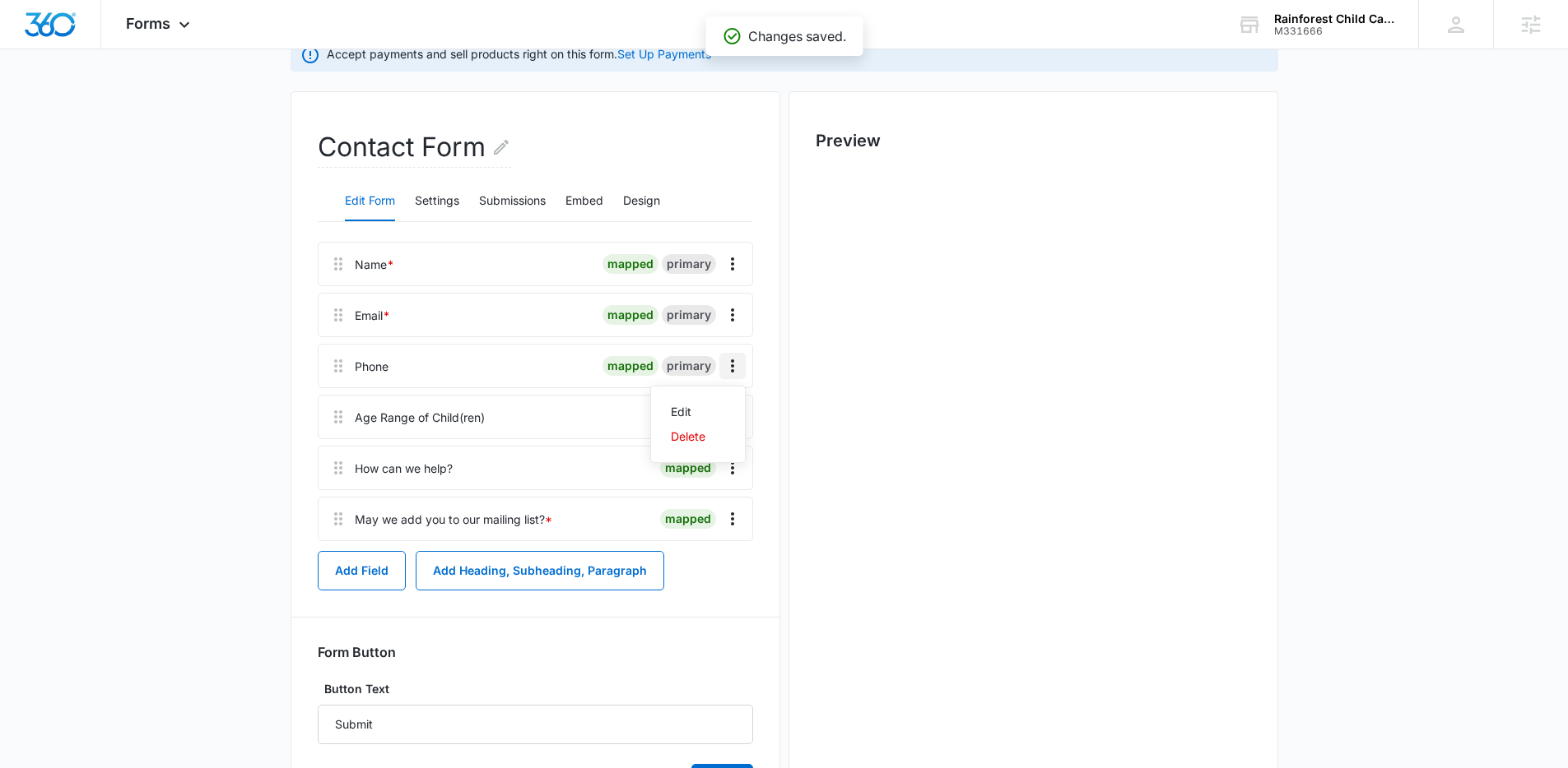
scroll to position [0, 0]
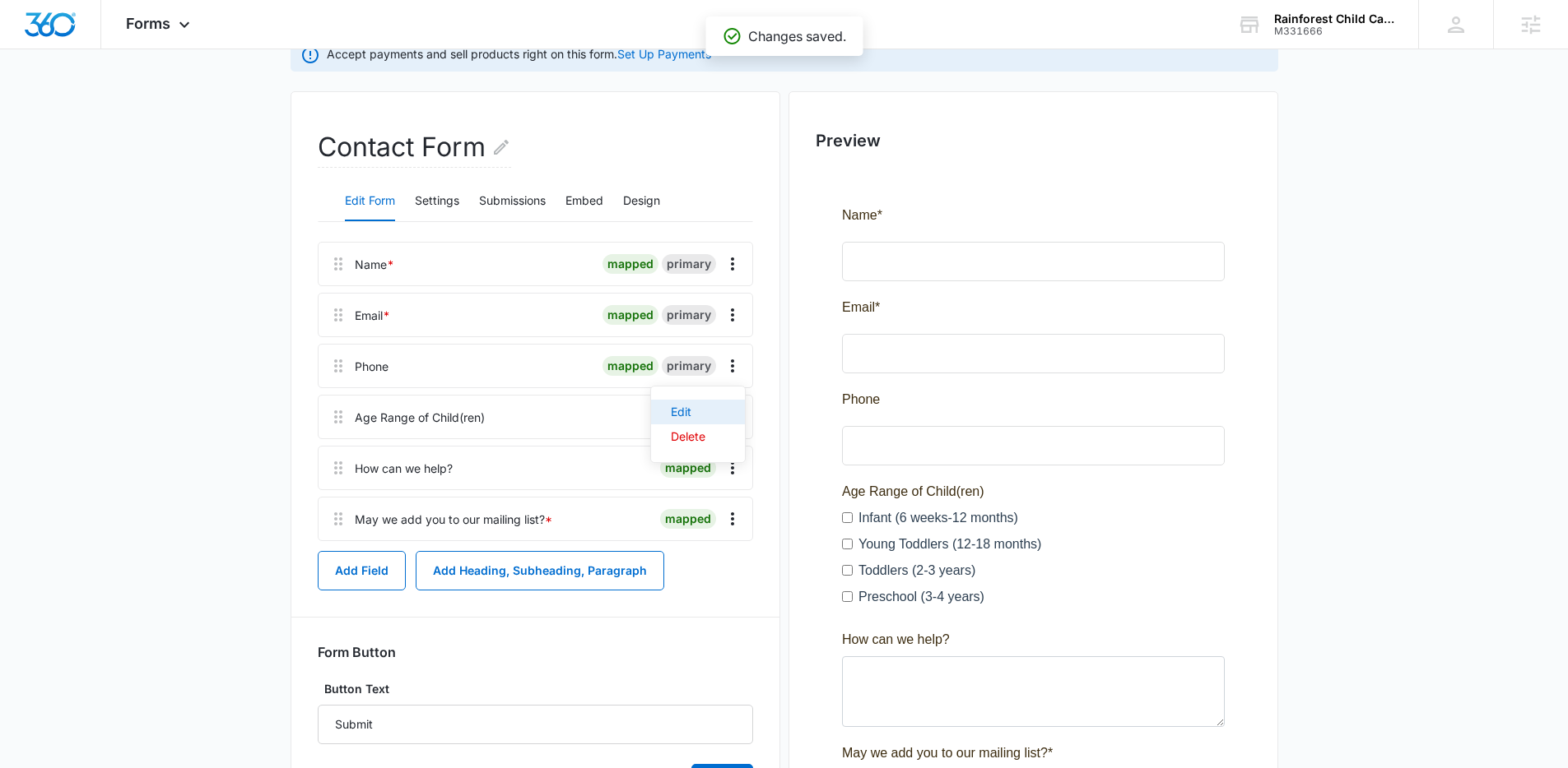
click at [684, 410] on div "Edit" at bounding box center [688, 412] width 34 height 11
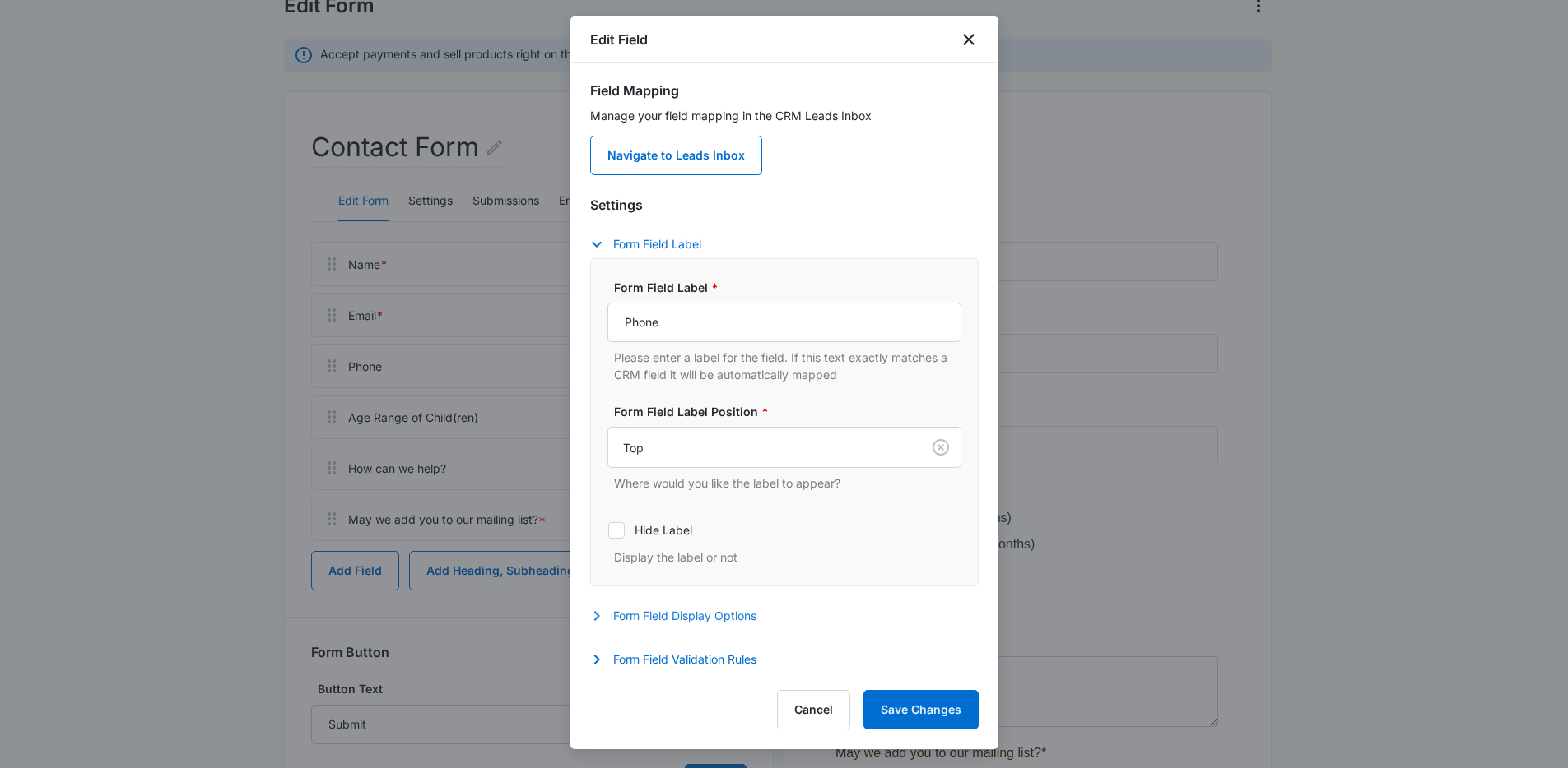
click at [693, 614] on button "Form Field Display Options" at bounding box center [681, 616] width 183 height 19
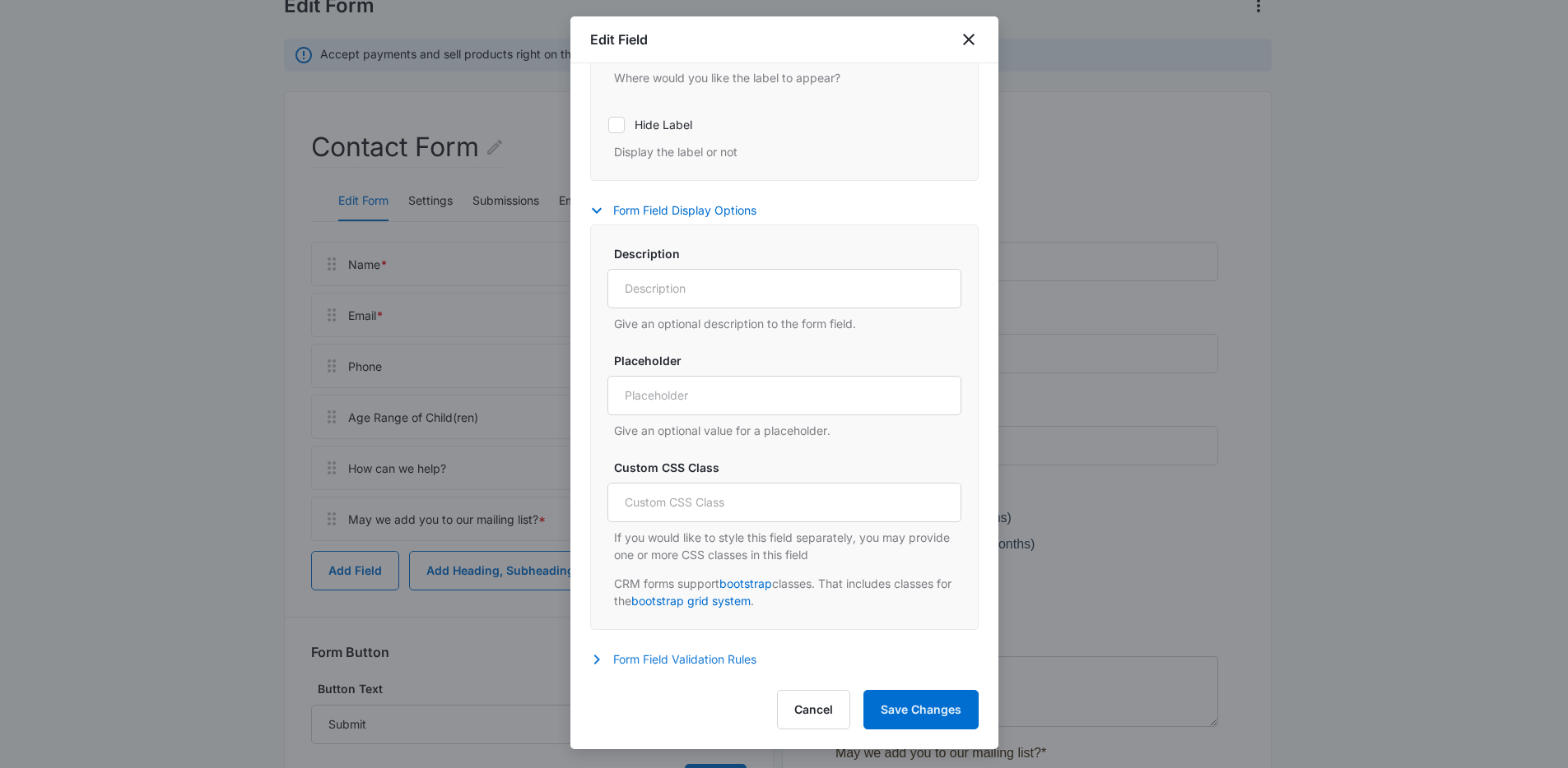
click at [678, 652] on button "Form Field Validation Rules" at bounding box center [681, 659] width 183 height 19
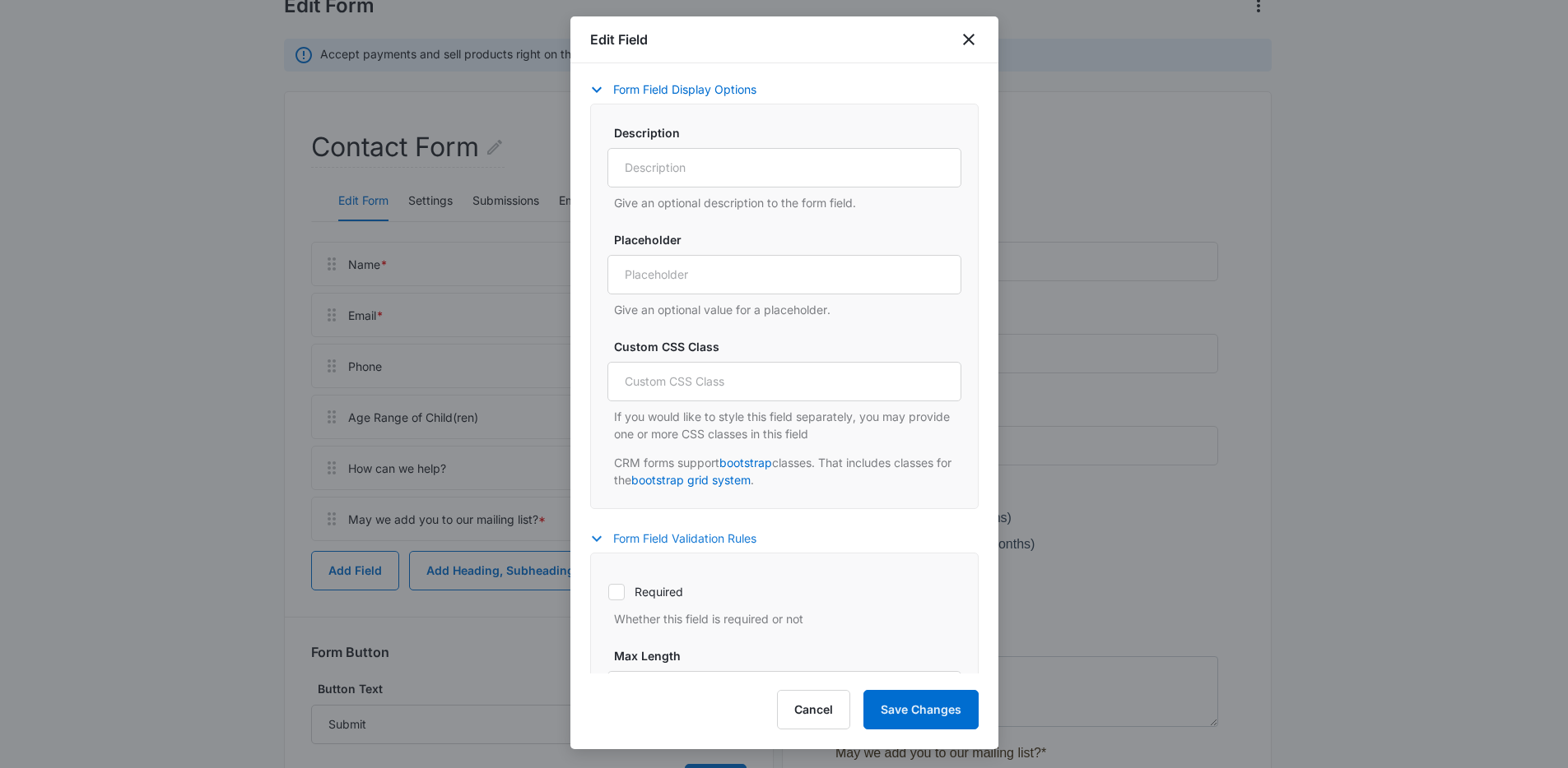
scroll to position [648, 0]
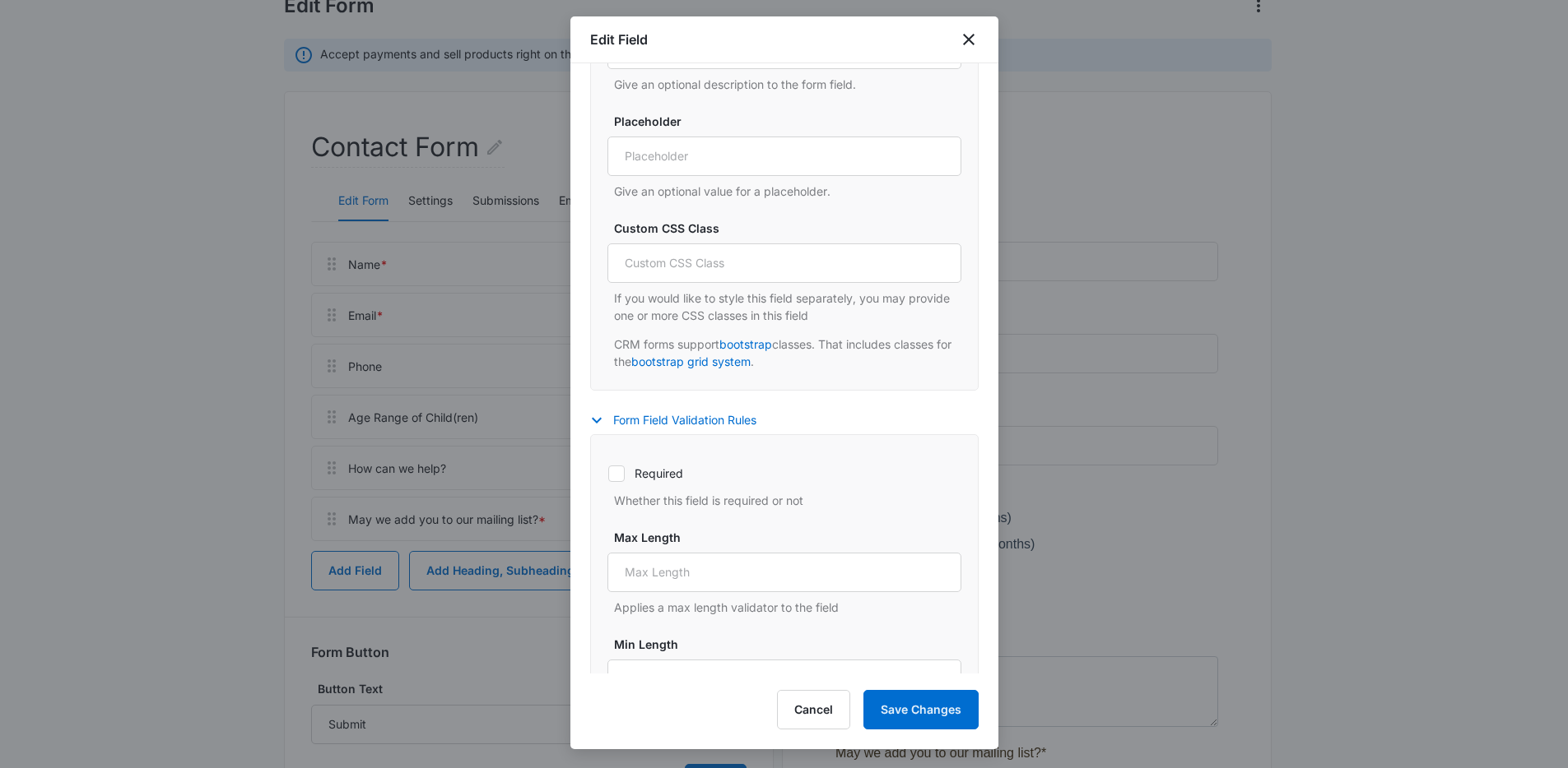
click at [611, 481] on icon at bounding box center [617, 474] width 15 height 15
click at [608, 474] on input "Required" at bounding box center [607, 473] width 1 height 1
checkbox input "true"
click at [901, 725] on button "Save Changes" at bounding box center [921, 710] width 116 height 40
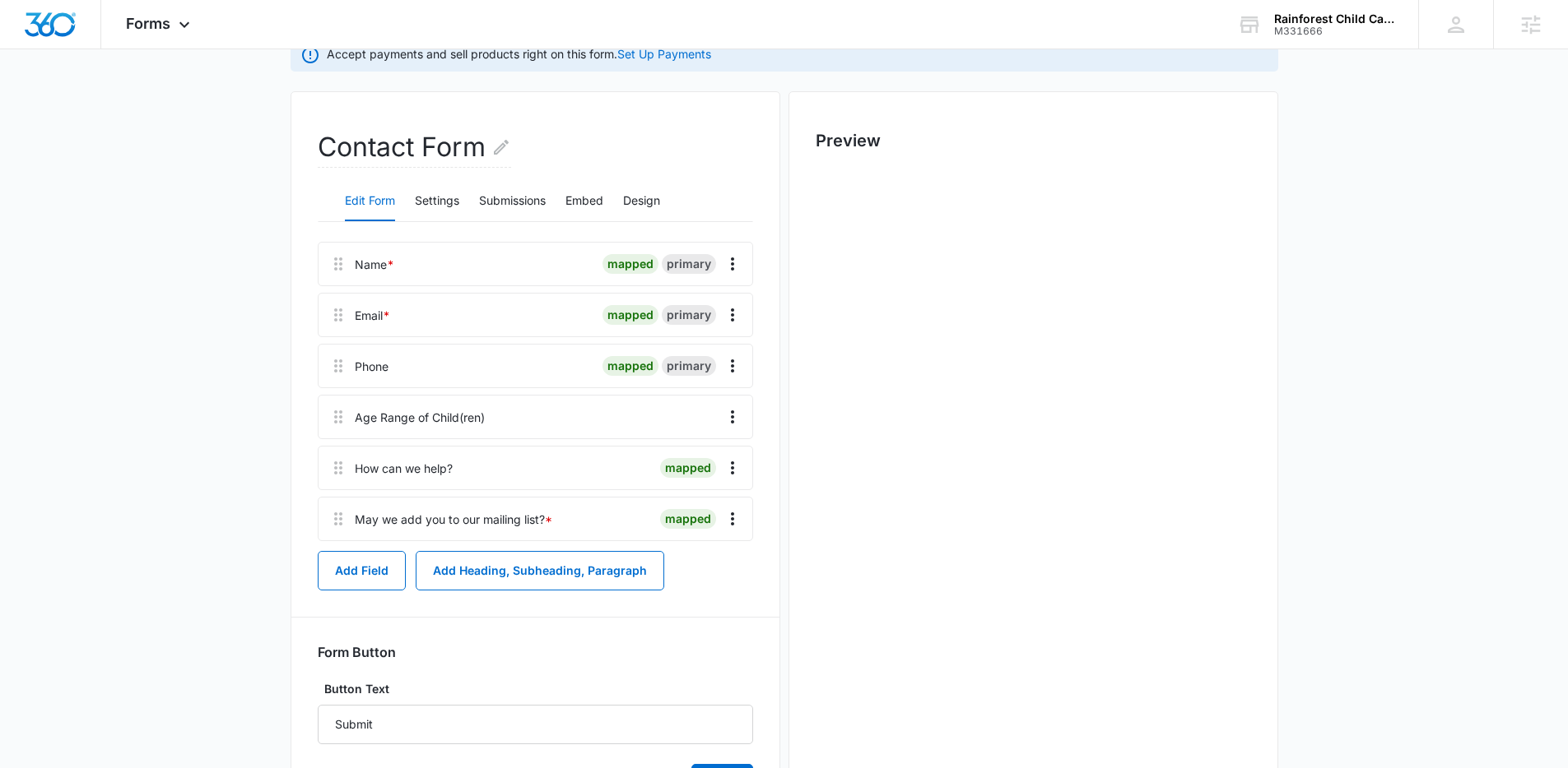
scroll to position [0, 0]
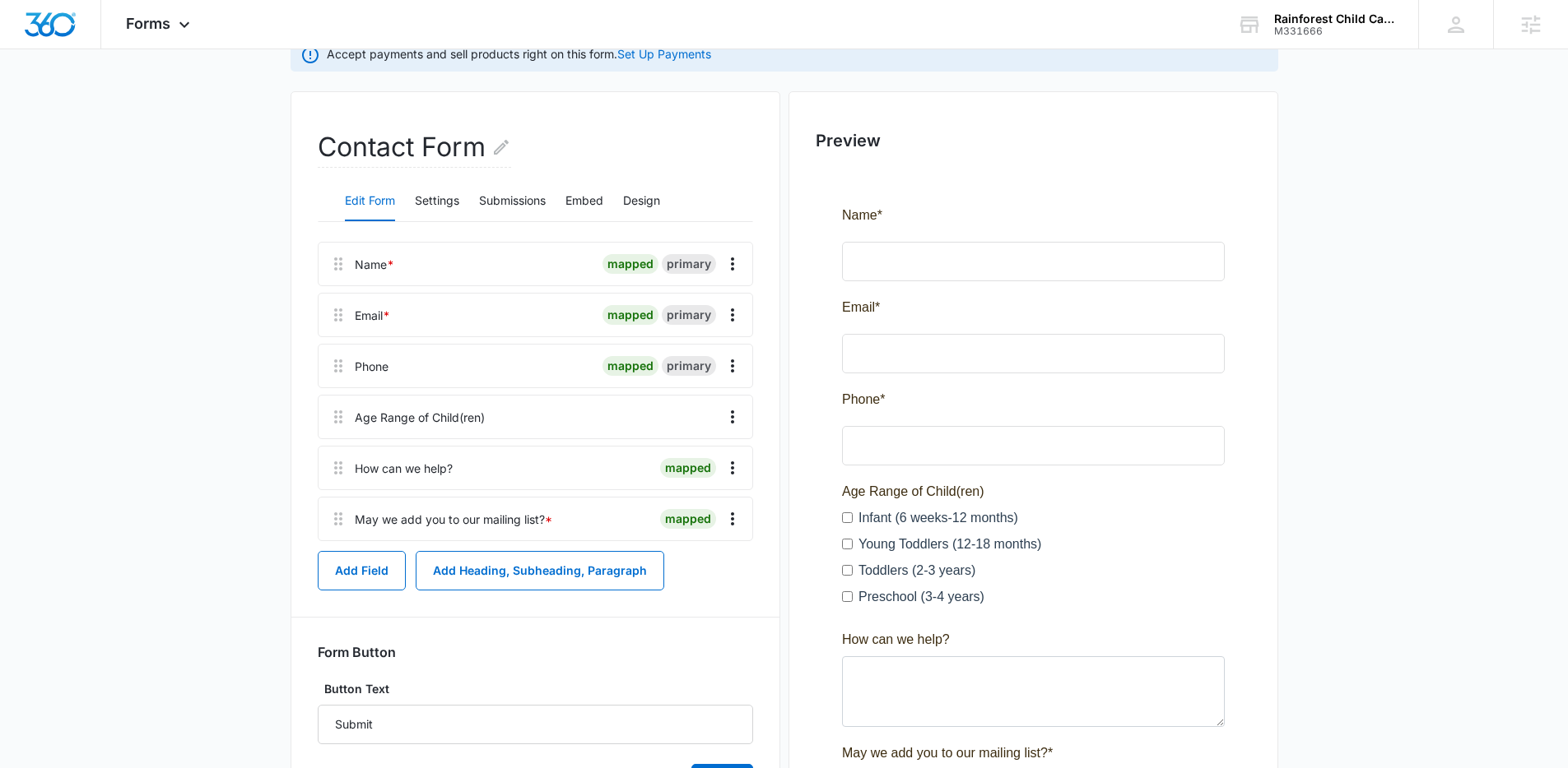
click at [258, 438] on main "Edit Form Accept payments and sell products right on this form. Set Up Payments…" at bounding box center [784, 457] width 1568 height 1007
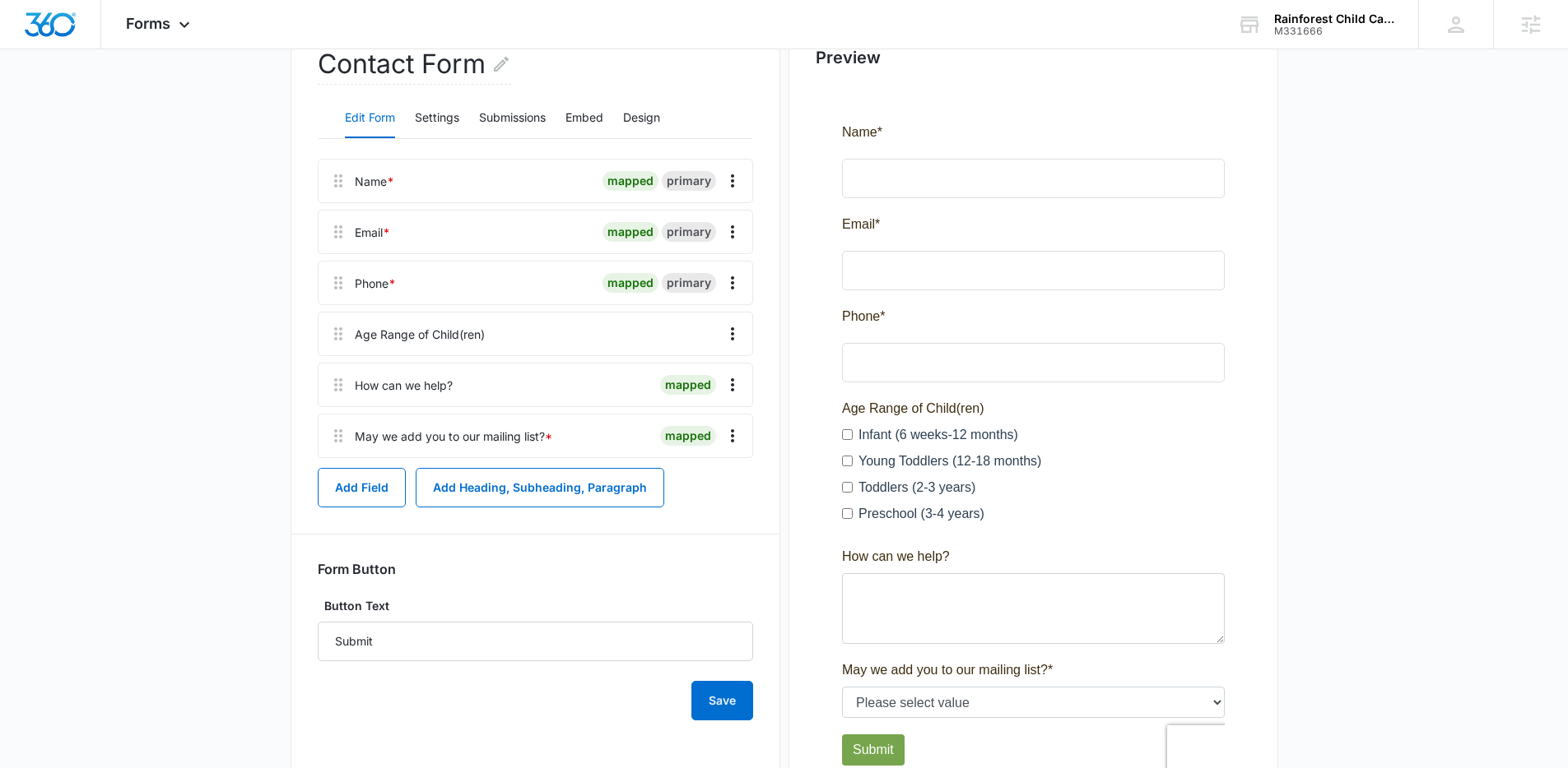
scroll to position [230, 0]
click at [748, 346] on div "Age Range of Child(ren)" at bounding box center [535, 335] width 435 height 44
click at [735, 338] on icon "Overflow Menu" at bounding box center [732, 335] width 19 height 19
click at [723, 386] on button "Edit" at bounding box center [697, 382] width 93 height 25
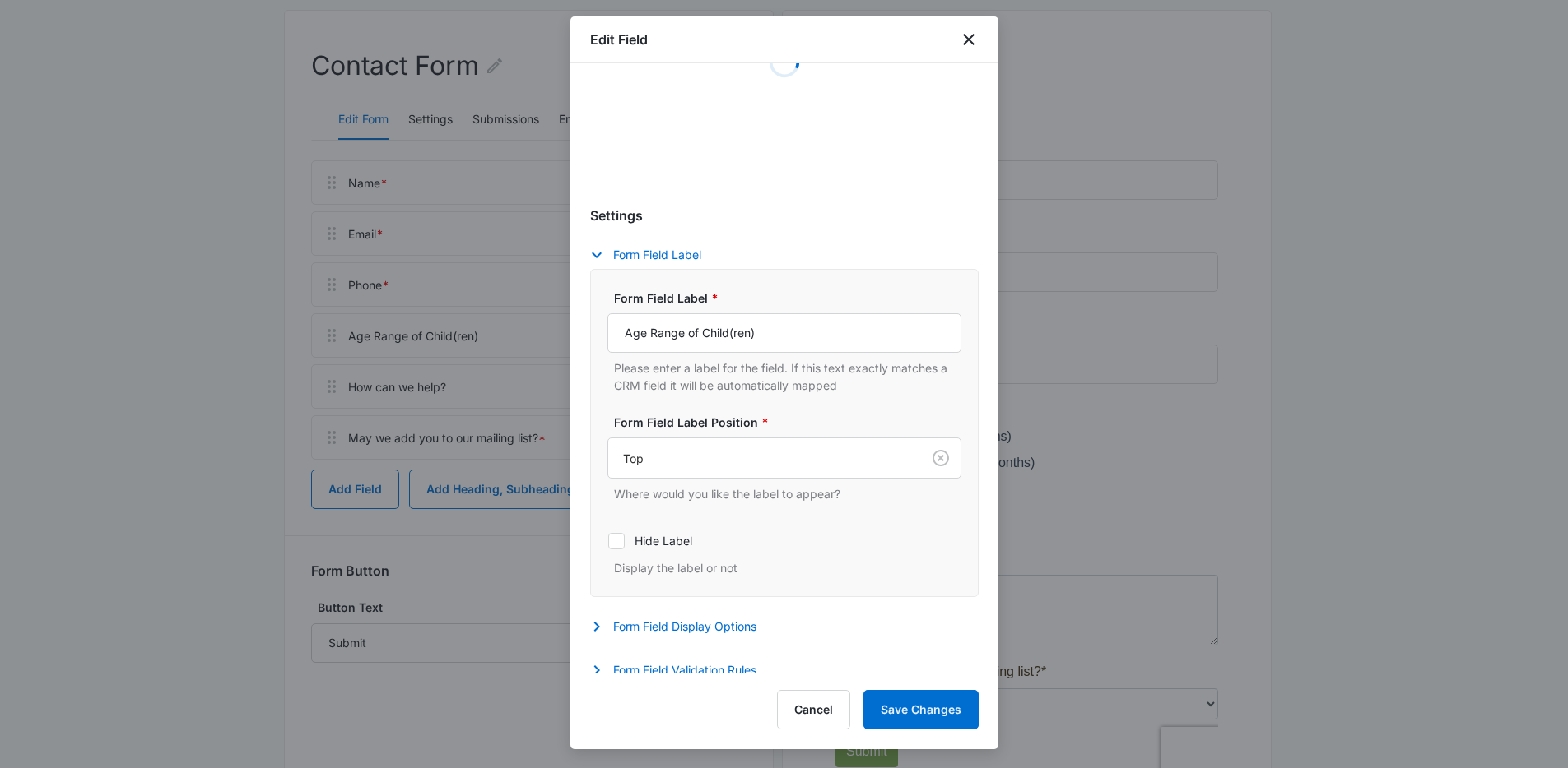
scroll to position [551, 0]
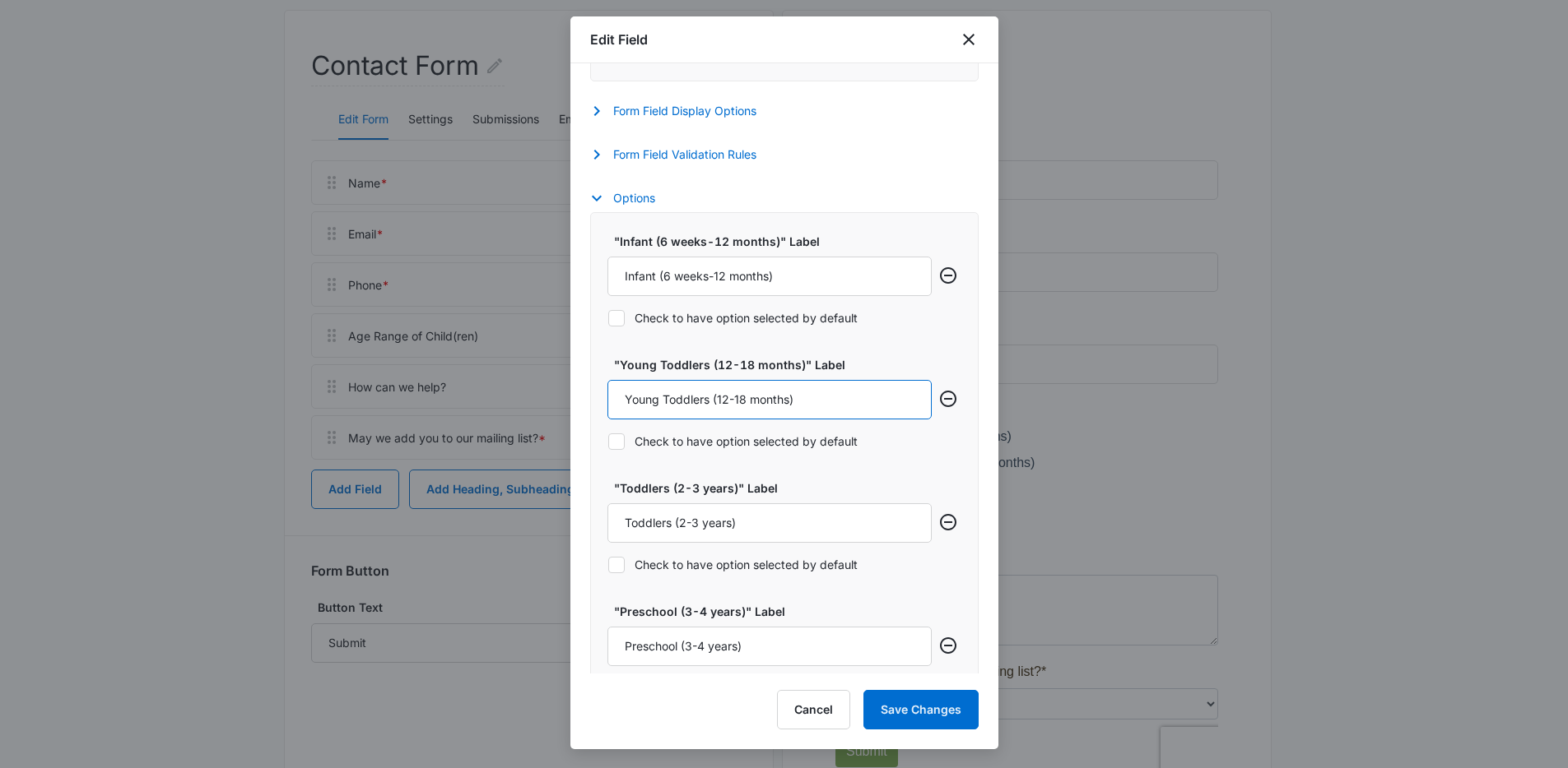
click at [707, 402] on input "Young Toddlers (12-18 months)" at bounding box center [769, 399] width 325 height 40
type input "Young Toddler (12-18 months)"
click at [671, 524] on input "Toddlers (2-3 years)" at bounding box center [769, 523] width 325 height 40
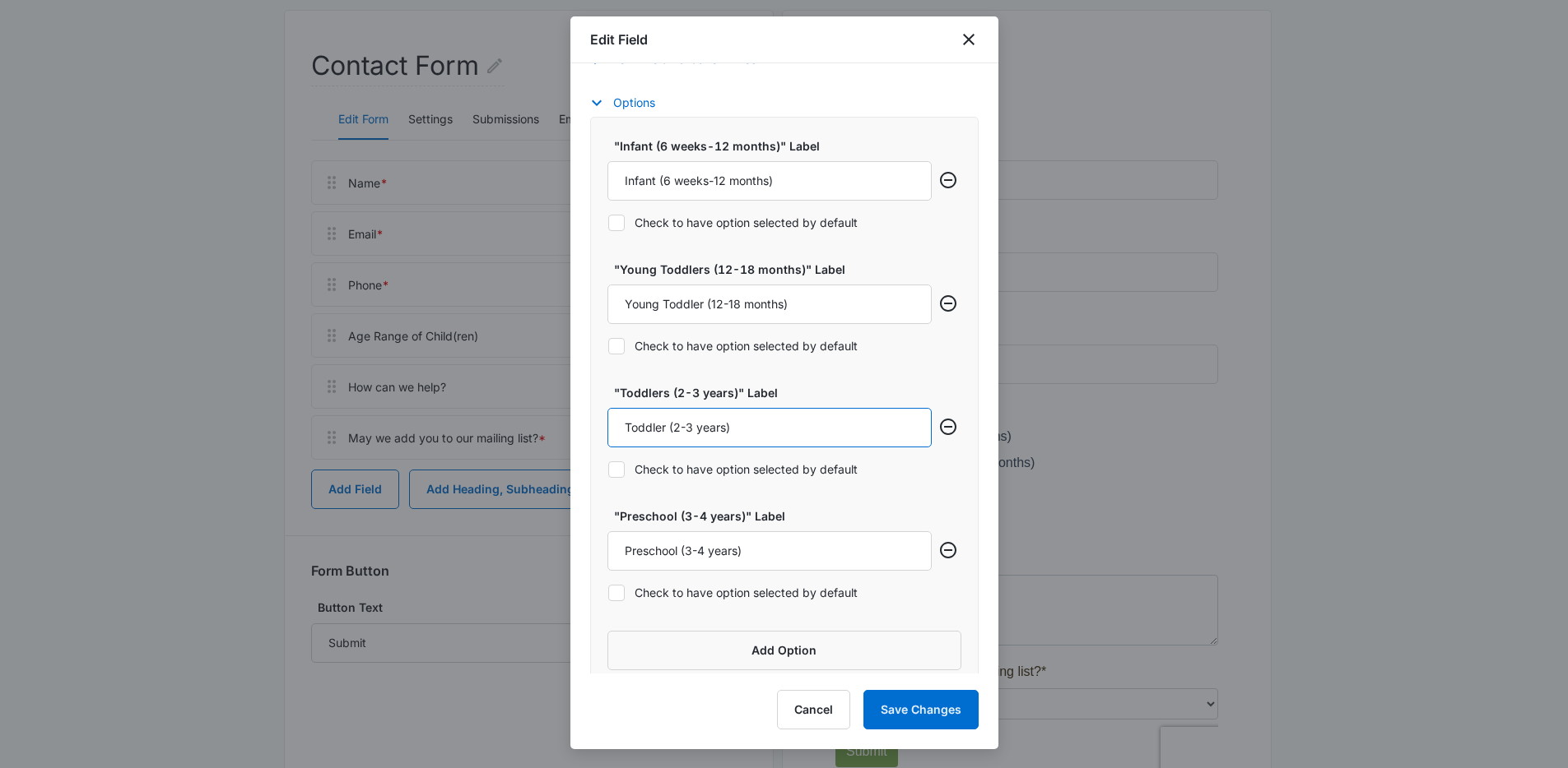
scroll to position [664, 0]
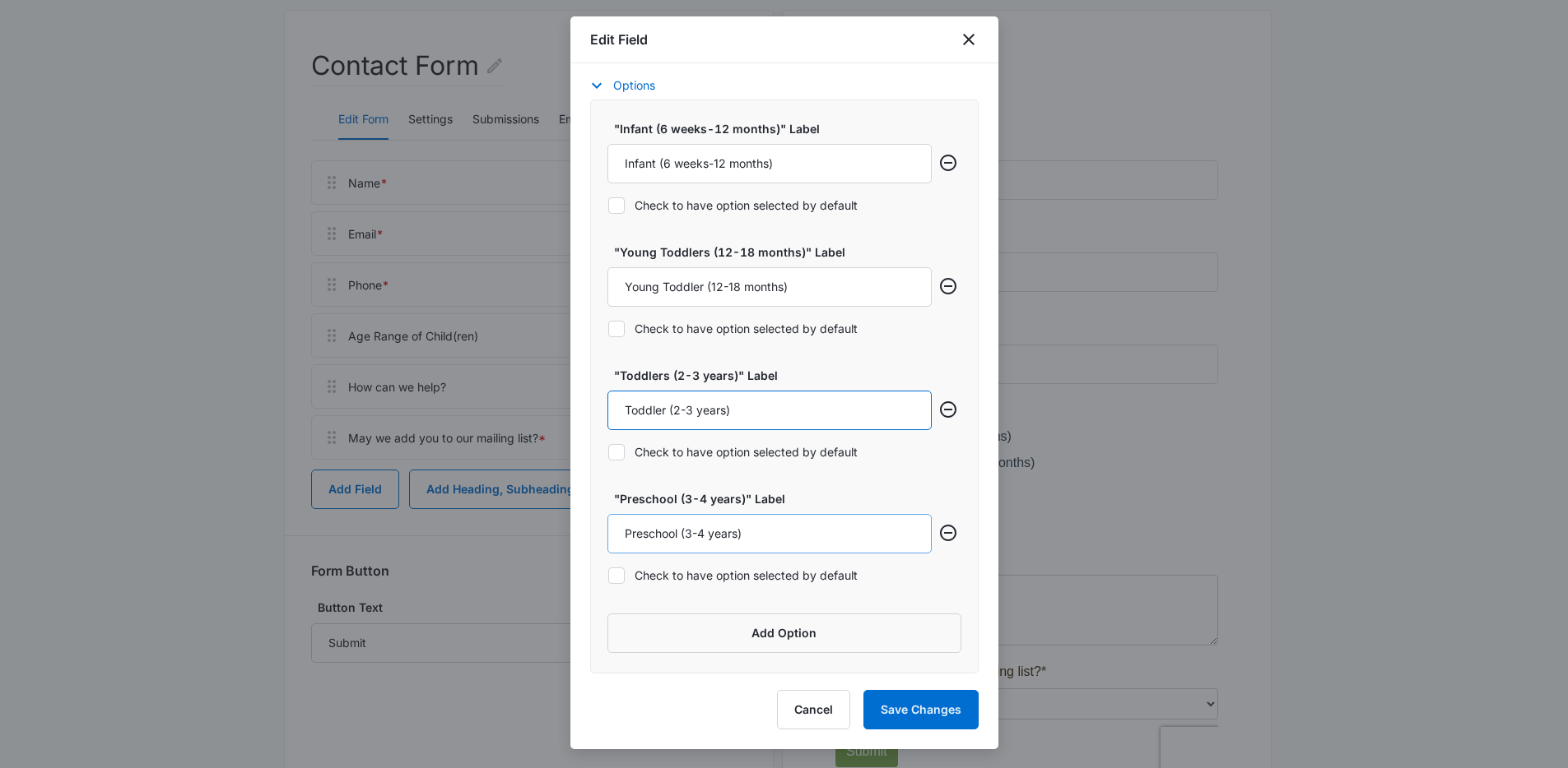
type input "Toddler (2-3 years)"
click at [681, 535] on input "Preschool (3-4 years)" at bounding box center [769, 533] width 325 height 40
type input "Preschool Age ([DEMOGRAPHIC_DATA] years)"
click at [935, 701] on button "Save Changes" at bounding box center [921, 710] width 116 height 40
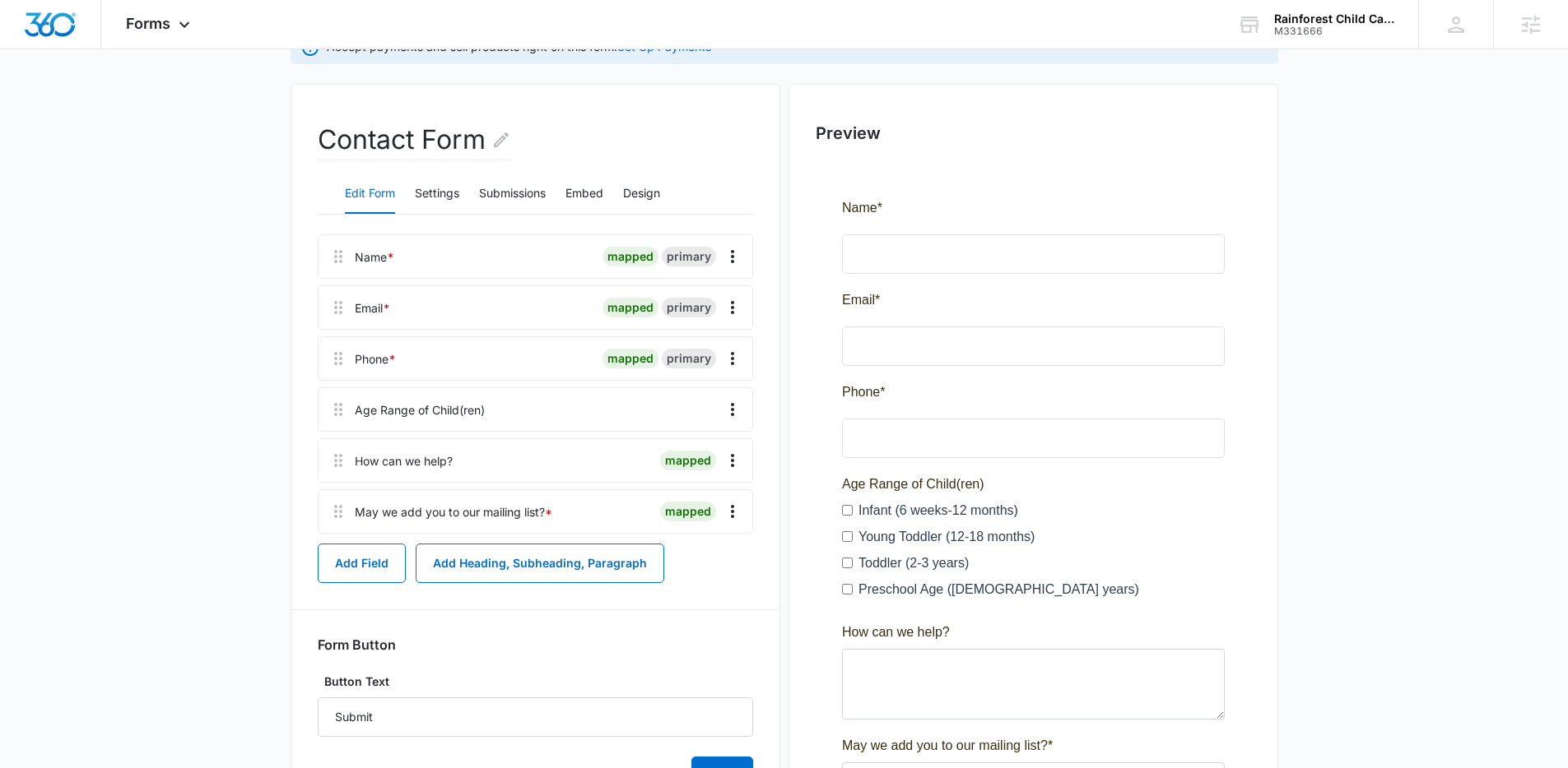
scroll to position [0, 0]
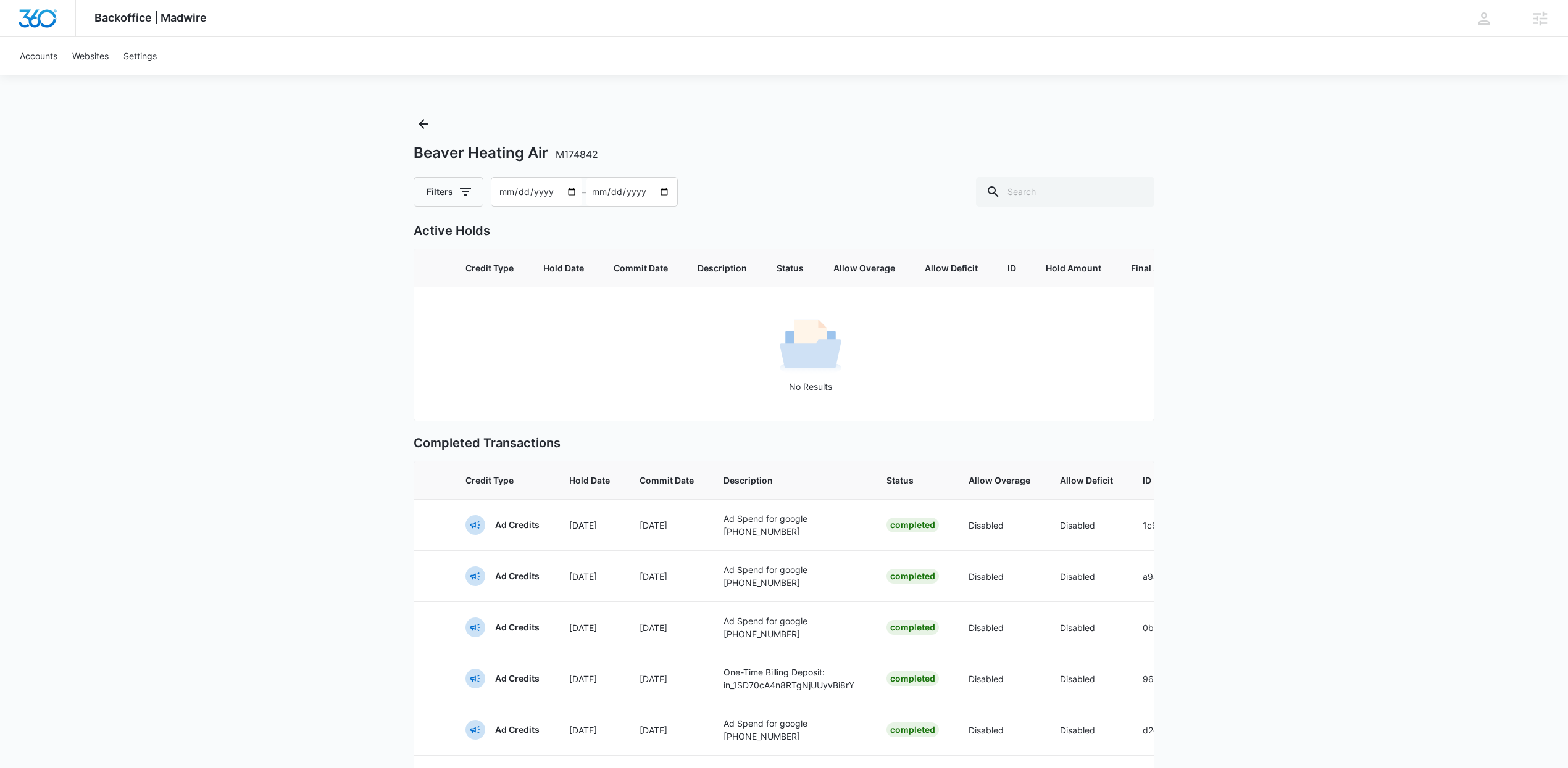
scroll to position [0, 20]
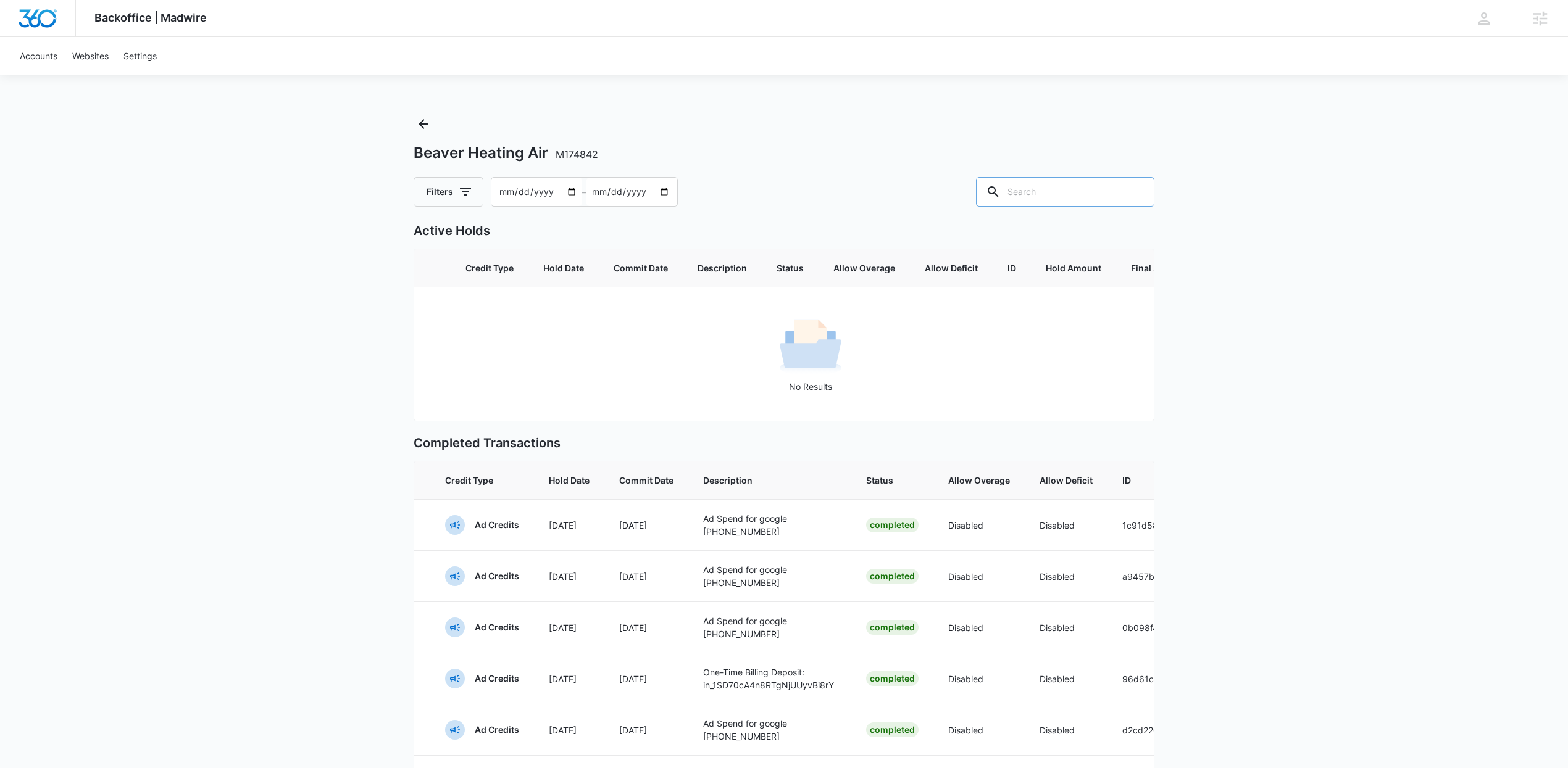
click at [1049, 183] on input "text" at bounding box center [1065, 191] width 178 height 30
click at [424, 127] on icon "Back" at bounding box center [423, 123] width 15 height 15
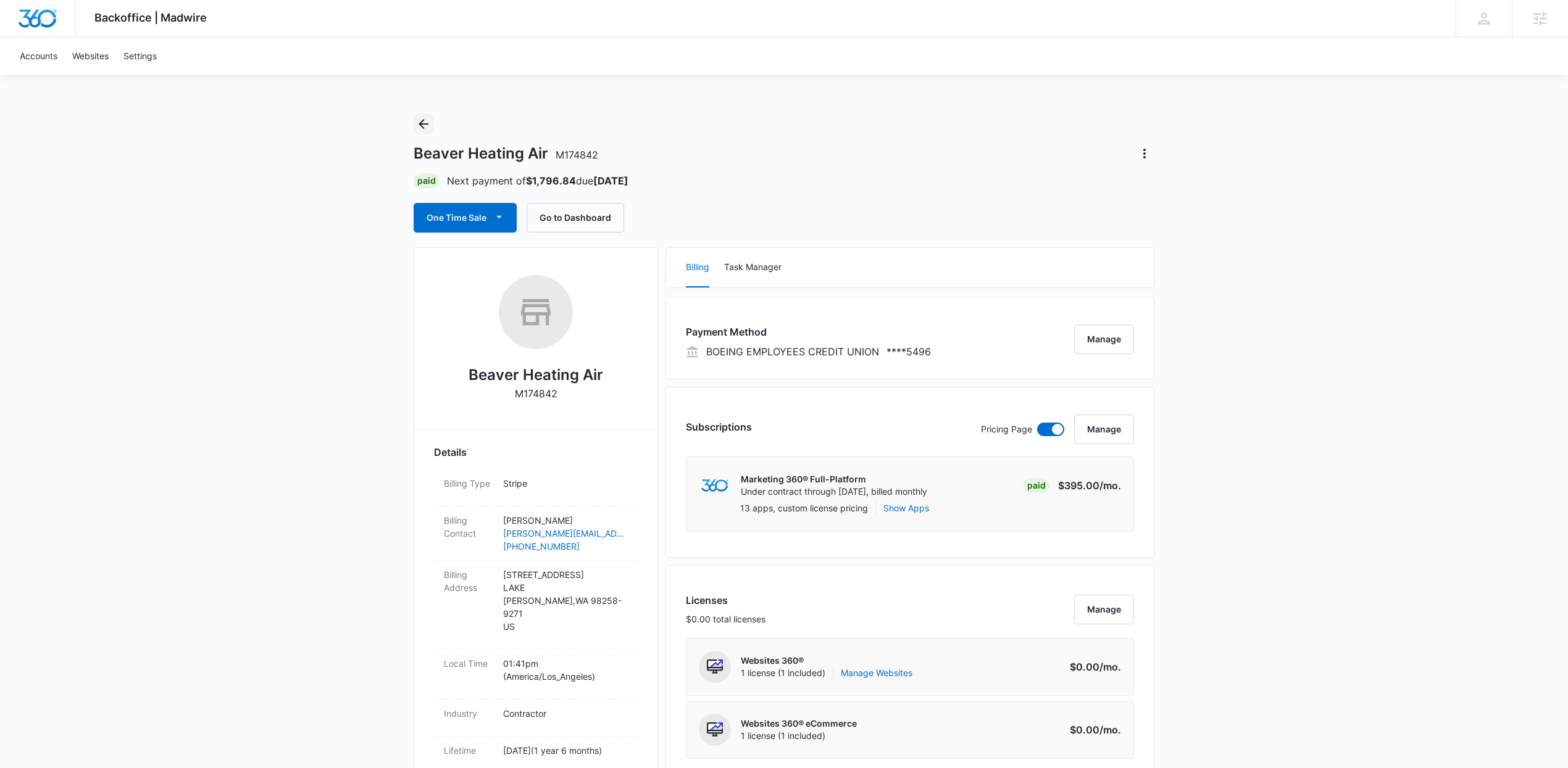
click at [418, 126] on icon "Back" at bounding box center [423, 123] width 15 height 15
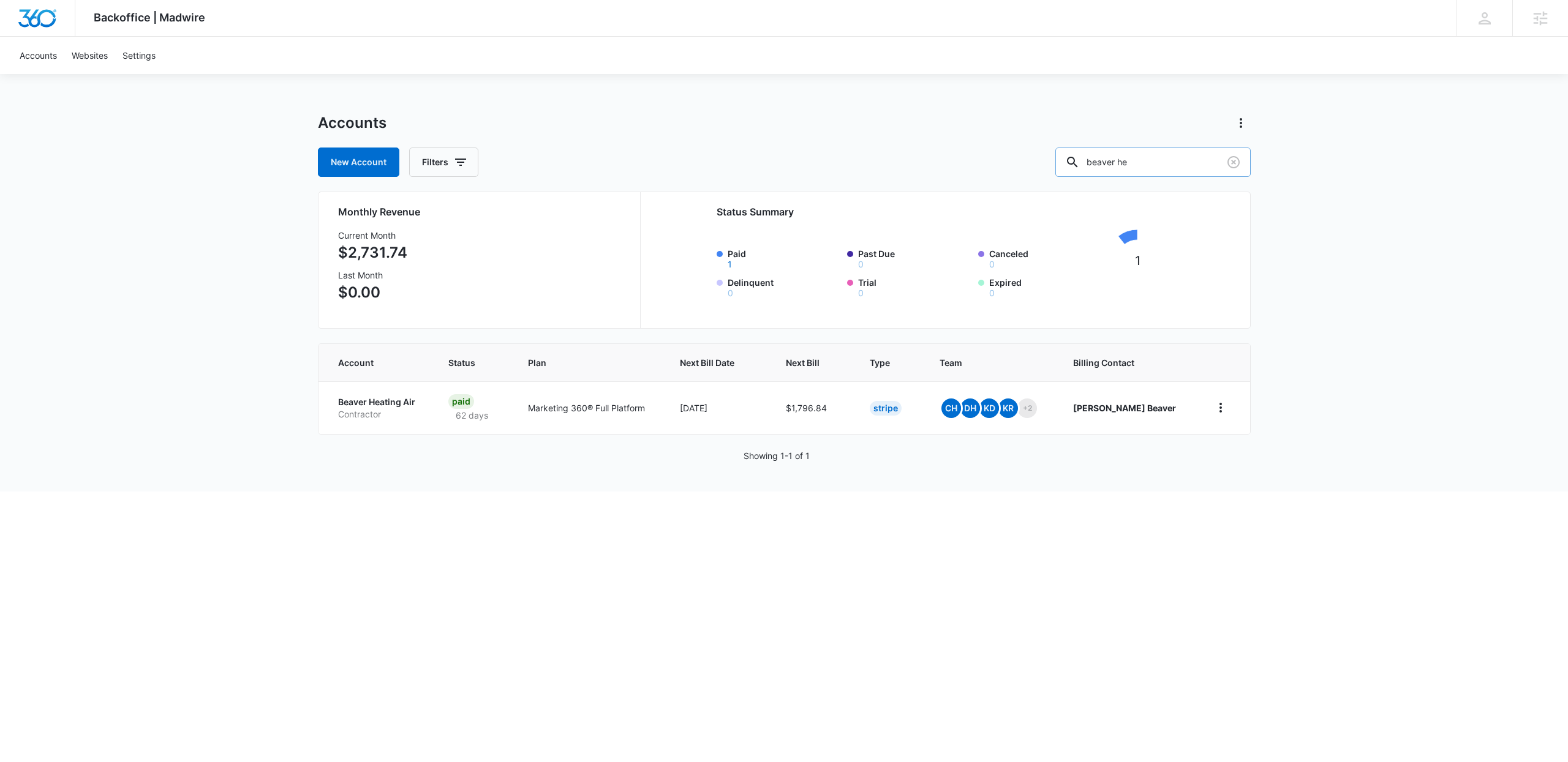
click at [1165, 162] on input "beaver he" at bounding box center [1153, 162] width 195 height 30
type input "village pointe"
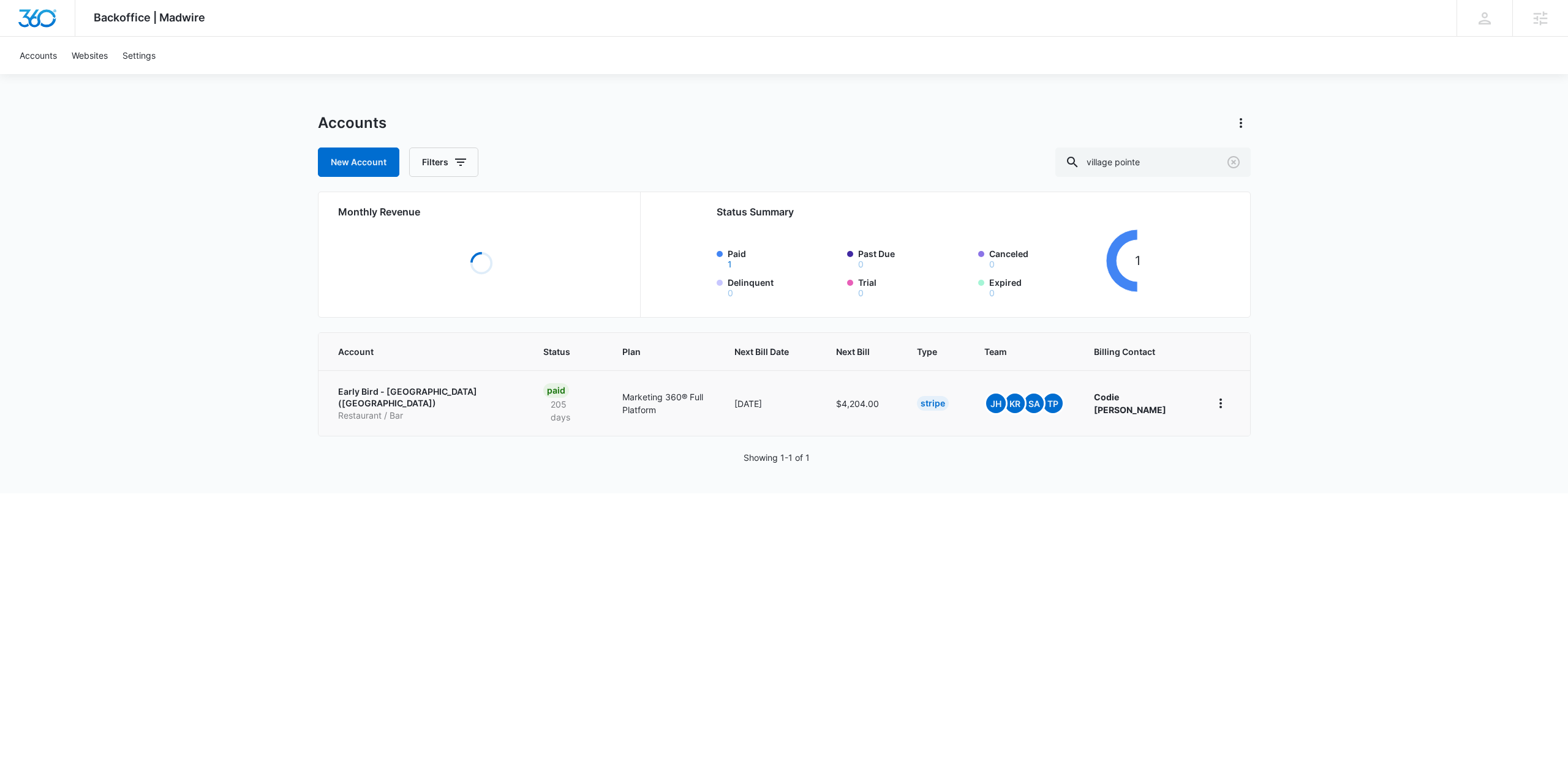
click at [402, 399] on link "Early Bird - Village Pointe (NE) Restaurant / Bar" at bounding box center [426, 404] width 176 height 36
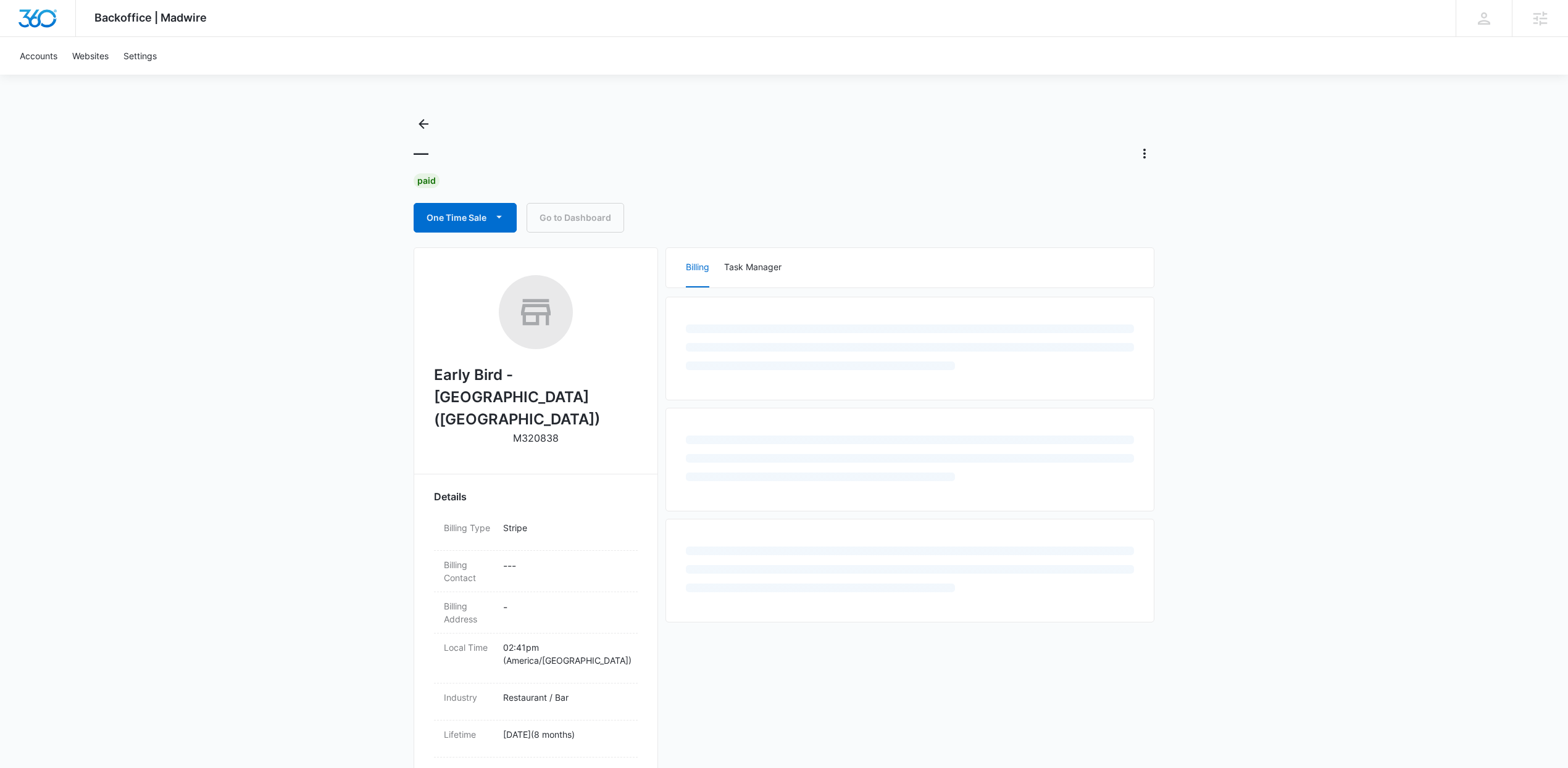
click at [1321, 505] on div "Backoffice | Madwire Apps Settings Kenzie Ryan kenzie.ryan@madwire.com My Profi…" at bounding box center [784, 543] width 1568 height 1086
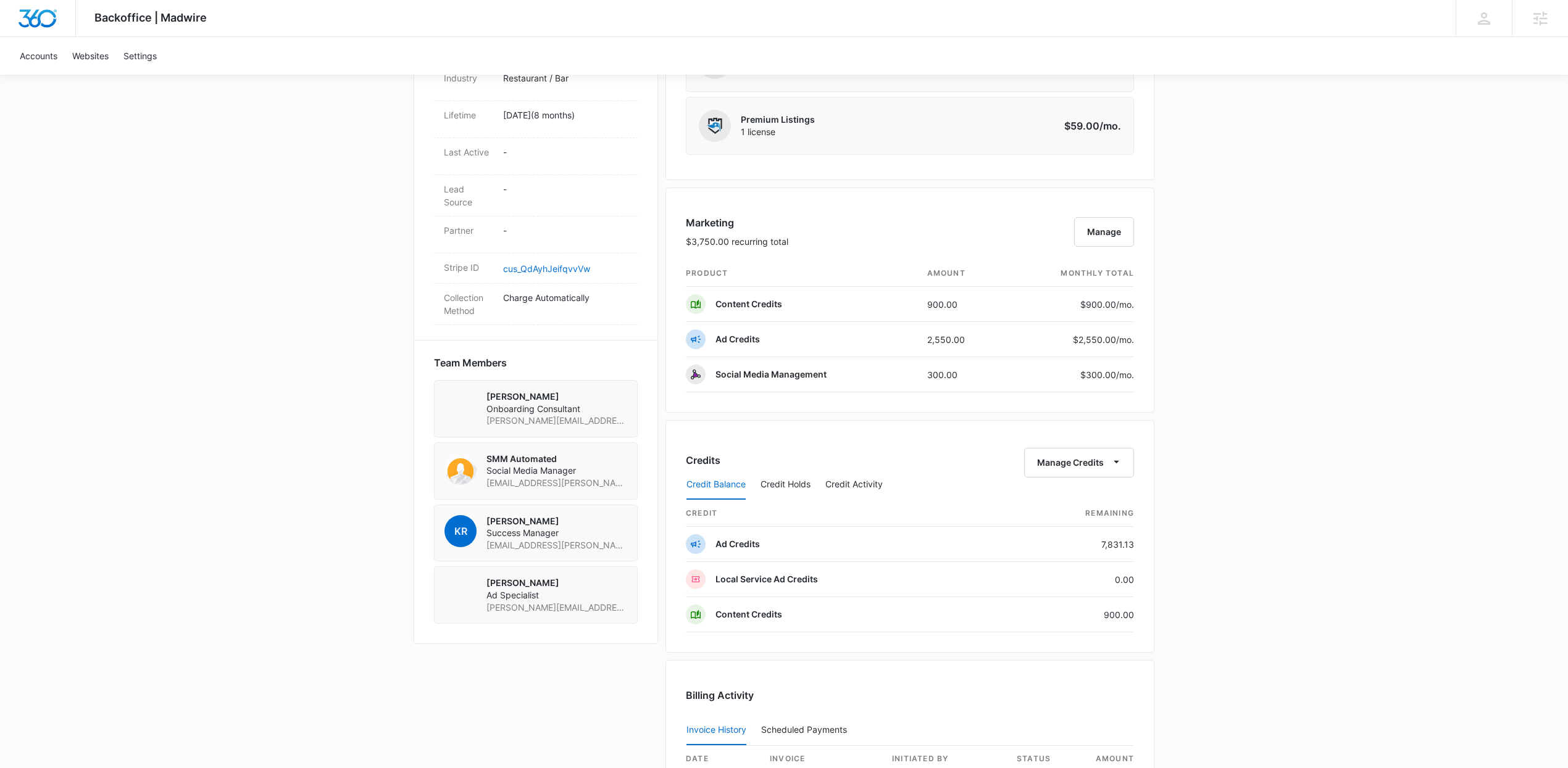
scroll to position [702, 0]
